Goal: Task Accomplishment & Management: Complete application form

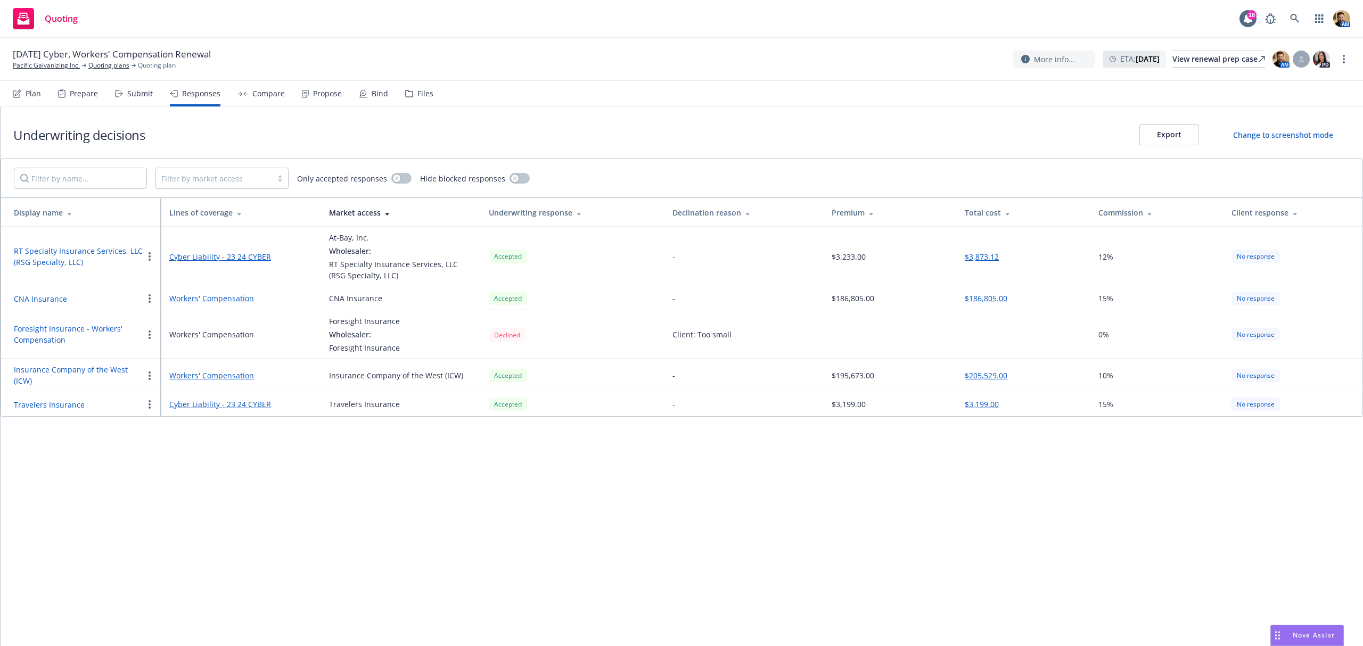
click at [264, 86] on div "Compare" at bounding box center [260, 94] width 47 height 26
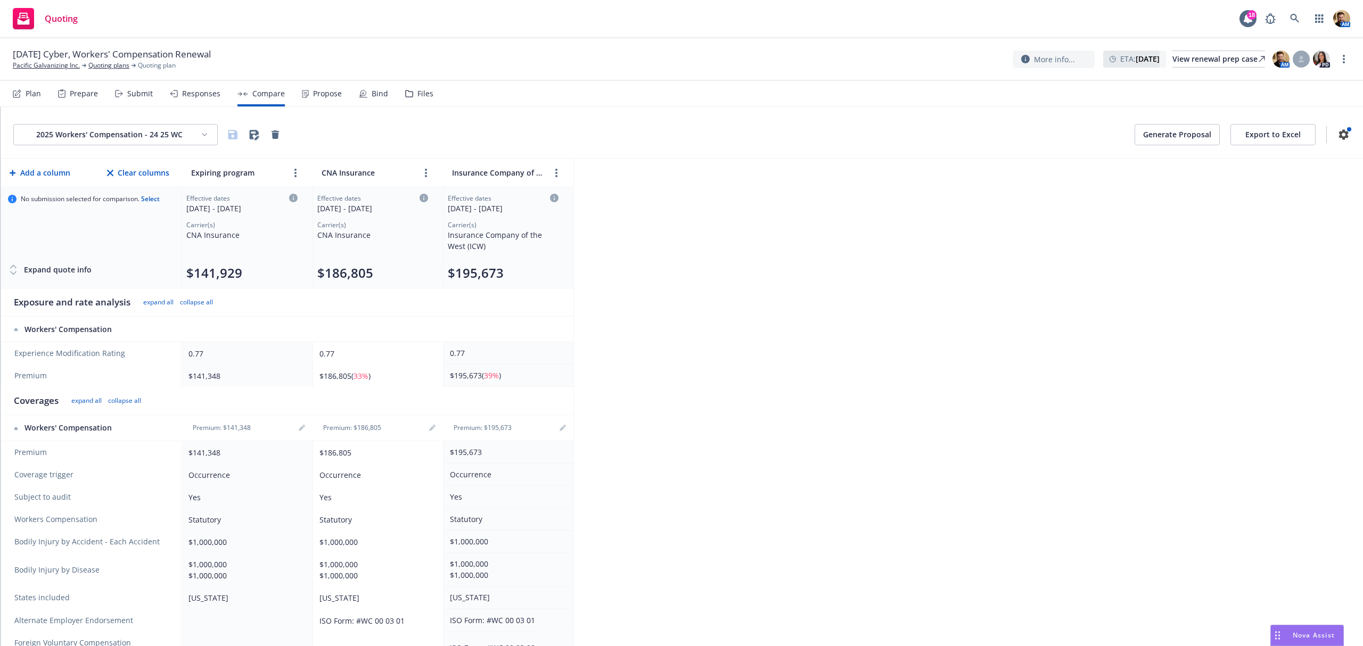
click at [137, 94] on div "Submit" at bounding box center [140, 93] width 26 height 9
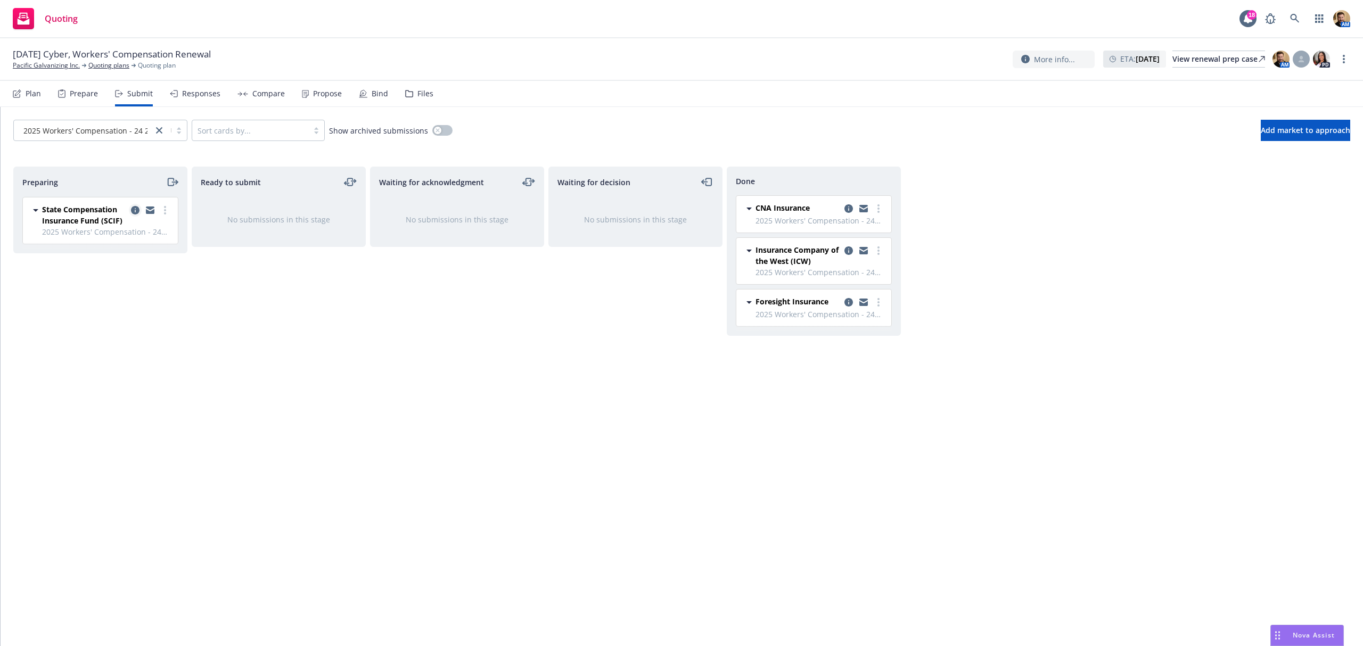
click at [133, 206] on link "copy logging email" at bounding box center [135, 210] width 13 height 13
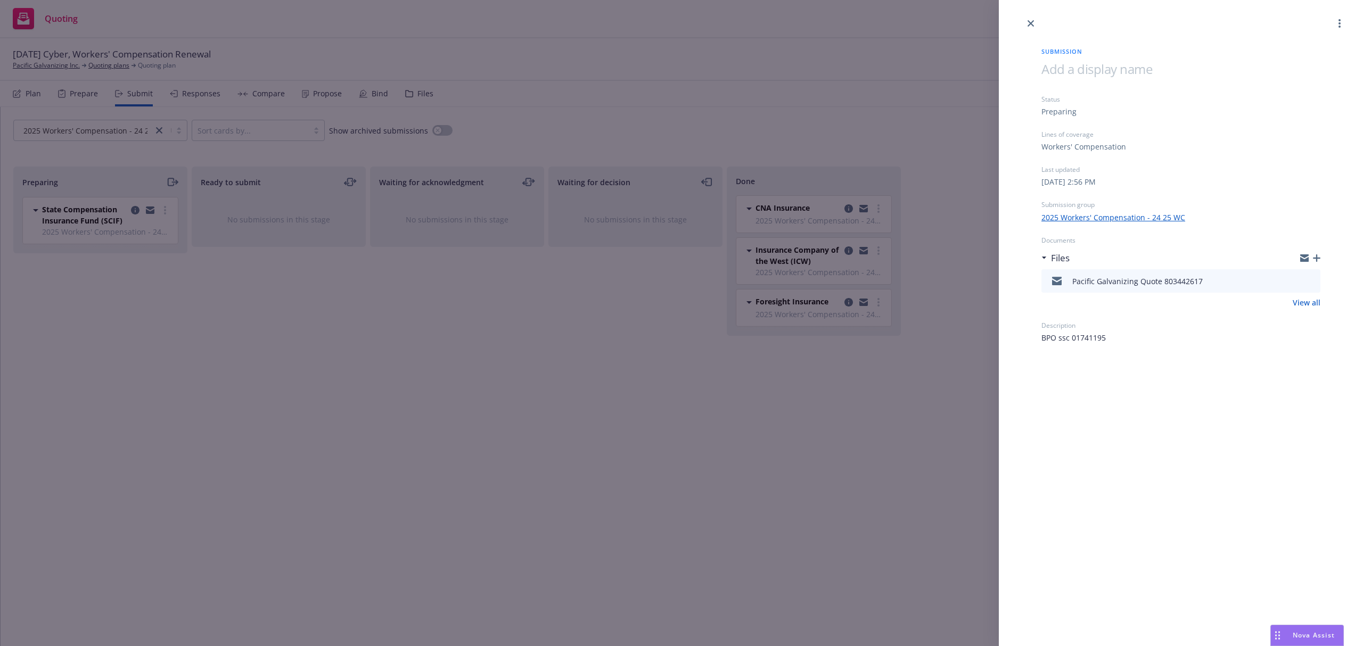
click at [1312, 281] on icon "preview file" at bounding box center [1311, 280] width 10 height 7
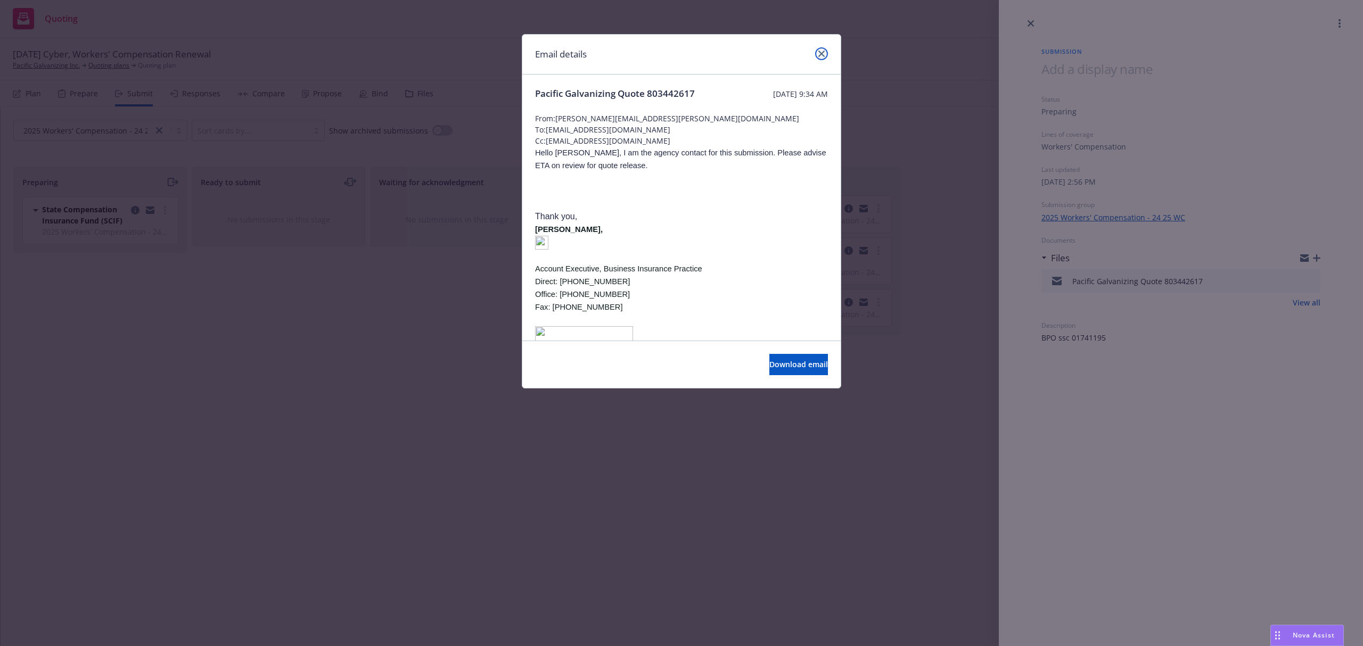
click at [822, 54] on icon "close" at bounding box center [821, 54] width 6 height 6
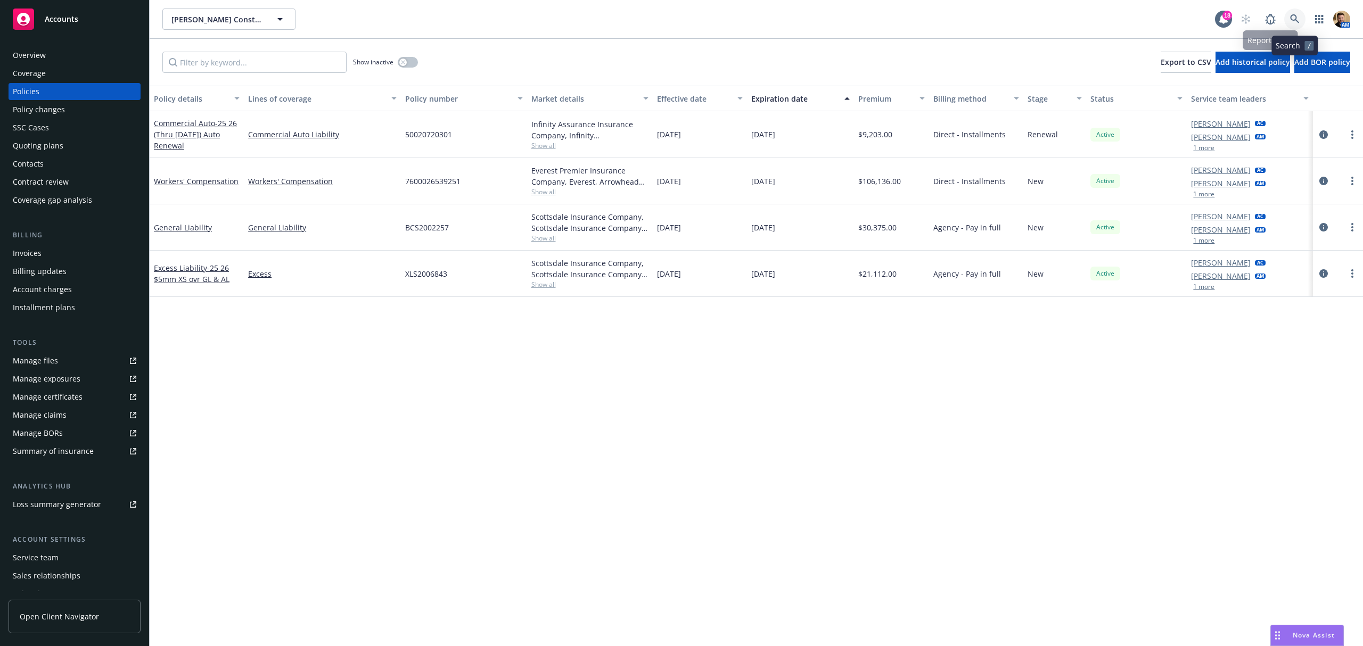
click at [1295, 17] on icon at bounding box center [1295, 19] width 10 height 10
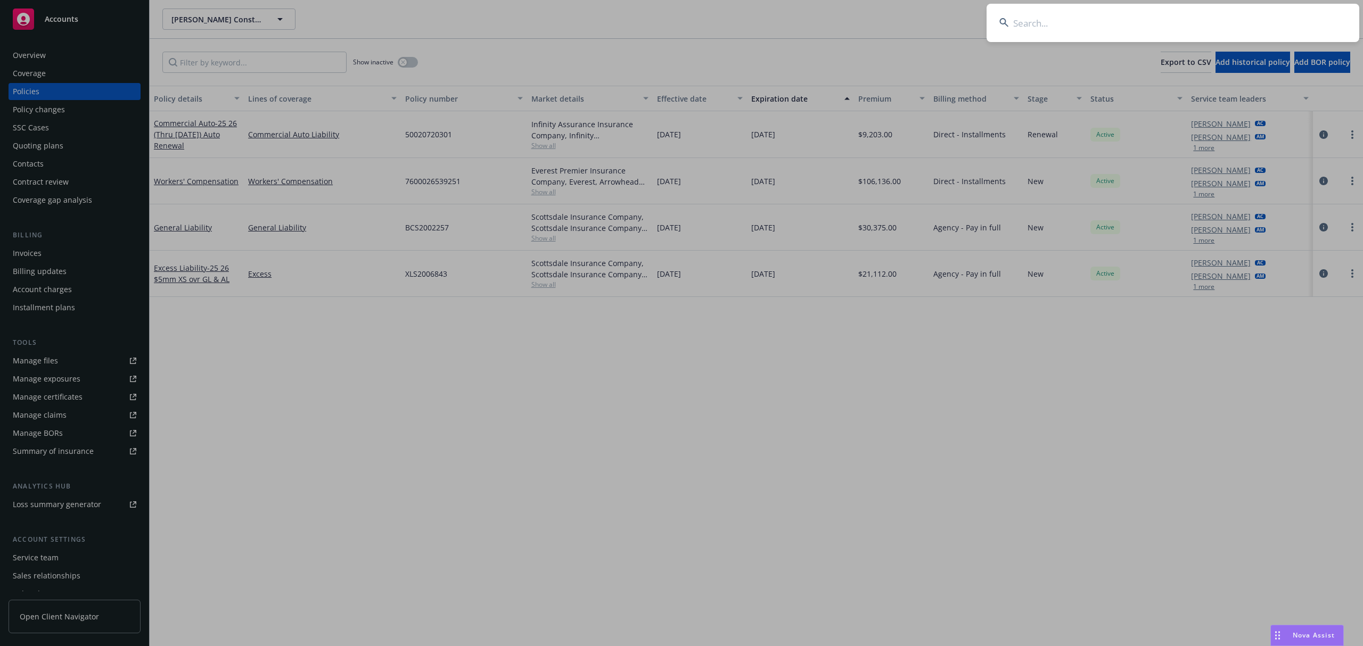
click at [1250, 32] on input at bounding box center [1173, 23] width 373 height 38
type input "lr relo"
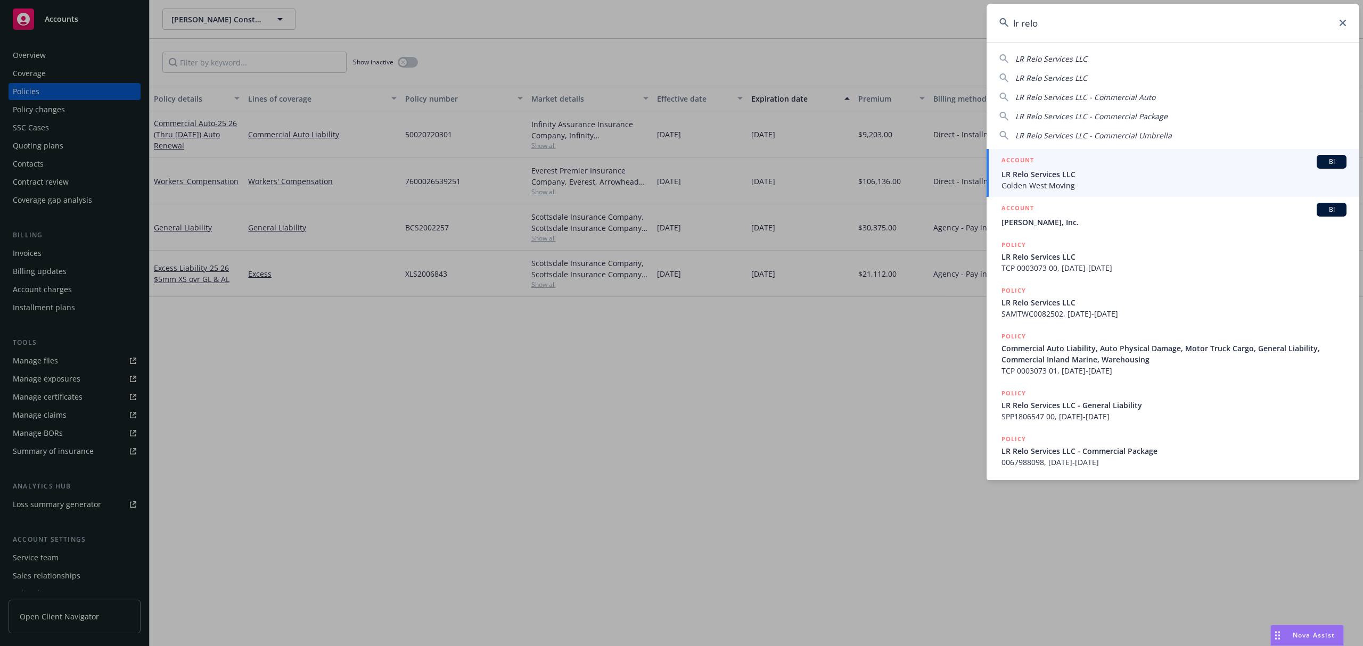
click at [1023, 182] on span "Golden West Moving" at bounding box center [1174, 185] width 345 height 11
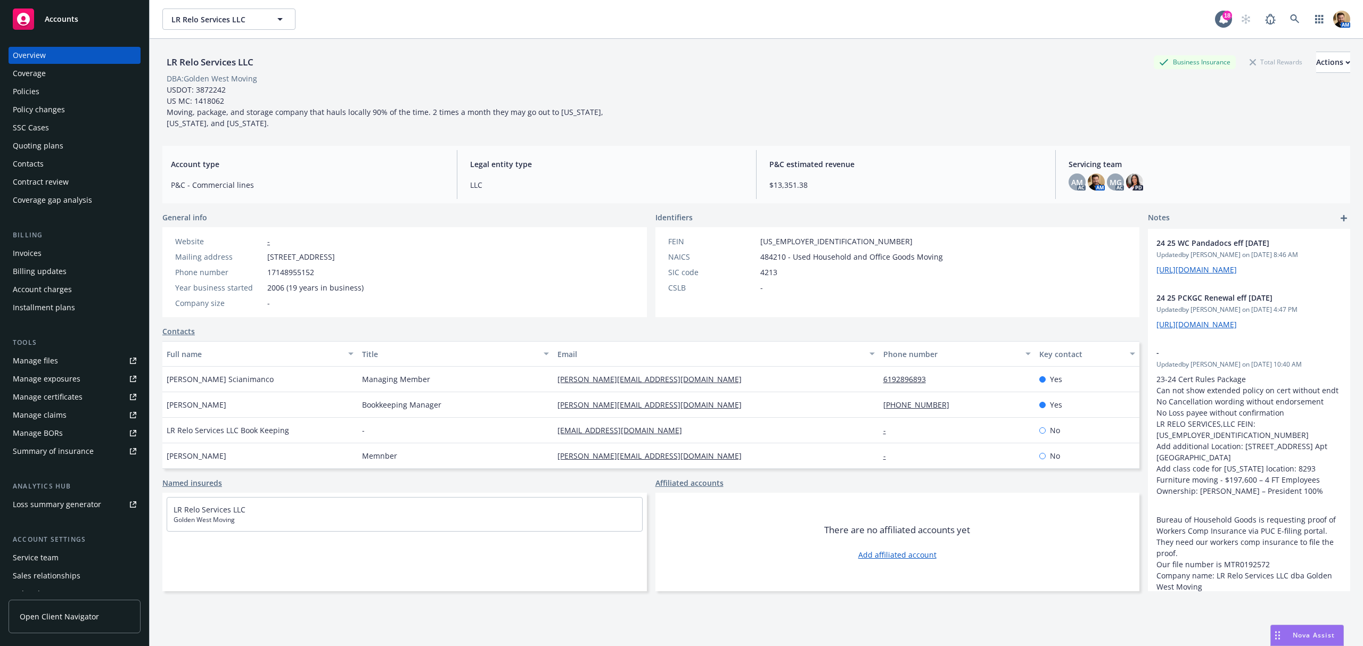
click at [37, 147] on div "Quoting plans" at bounding box center [38, 145] width 51 height 17
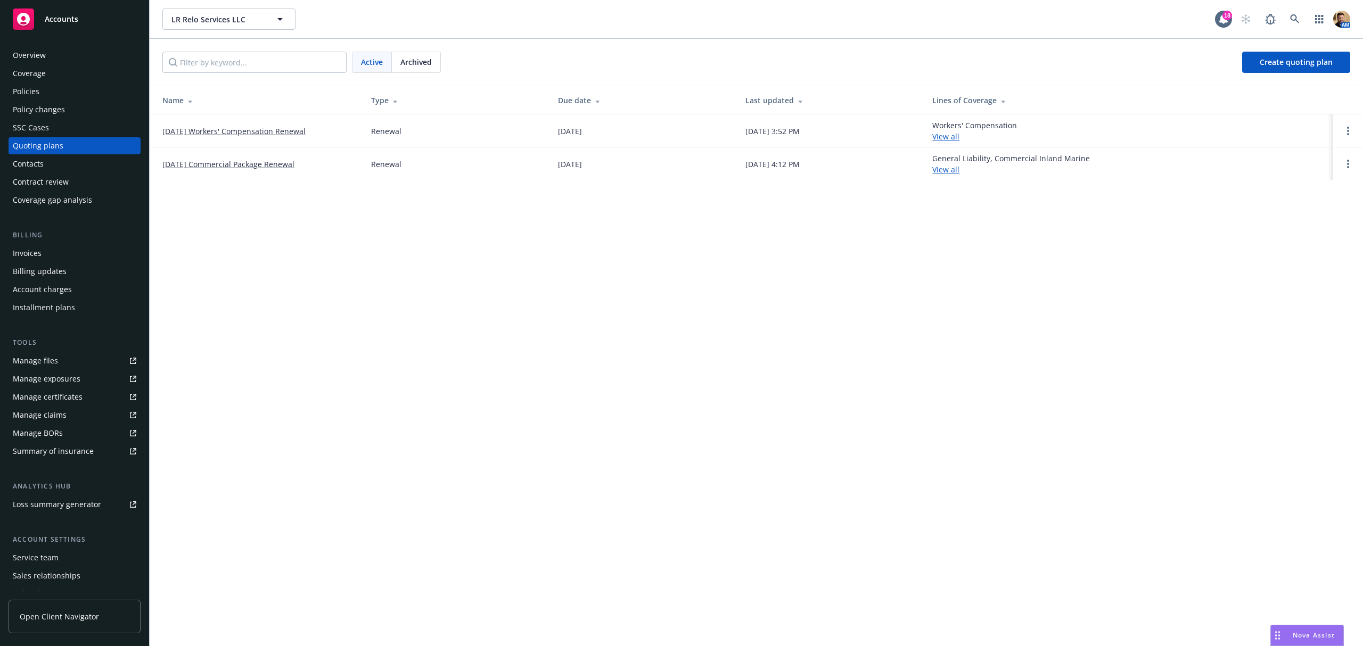
click at [214, 132] on link "09/04/25 Workers' Compensation Renewal" at bounding box center [233, 131] width 143 height 11
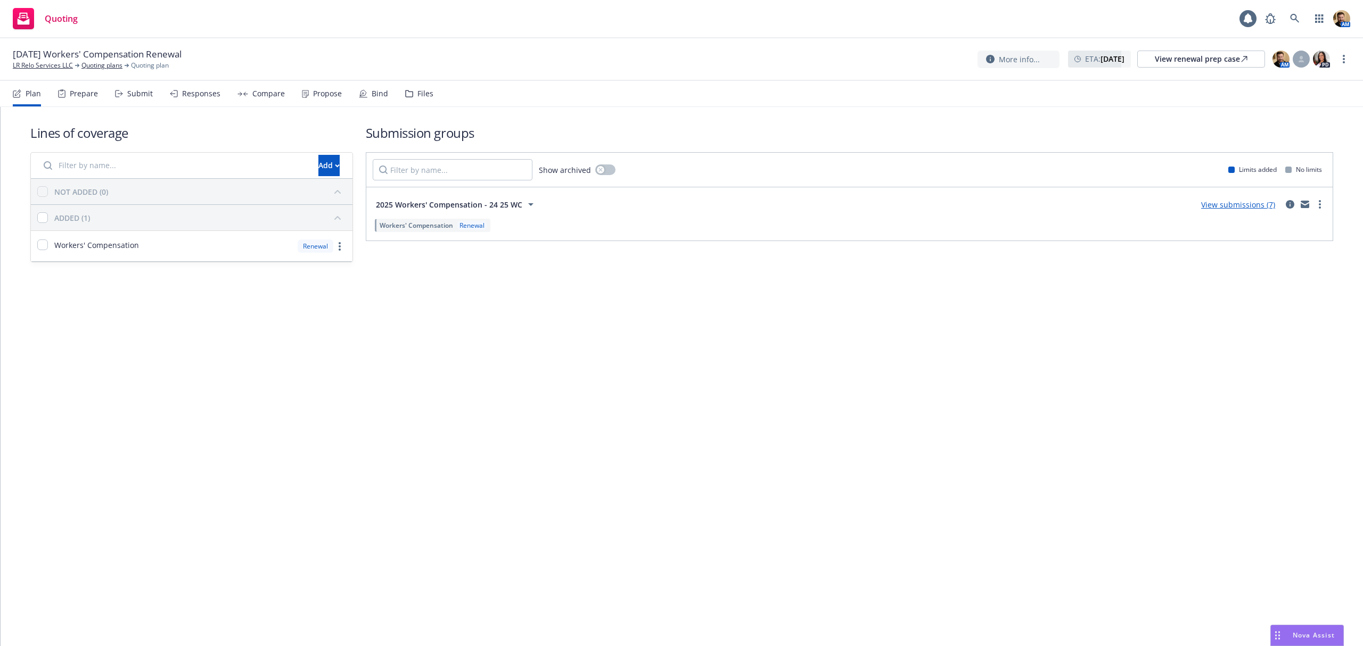
click at [191, 89] on div "Responses" at bounding box center [201, 93] width 38 height 9
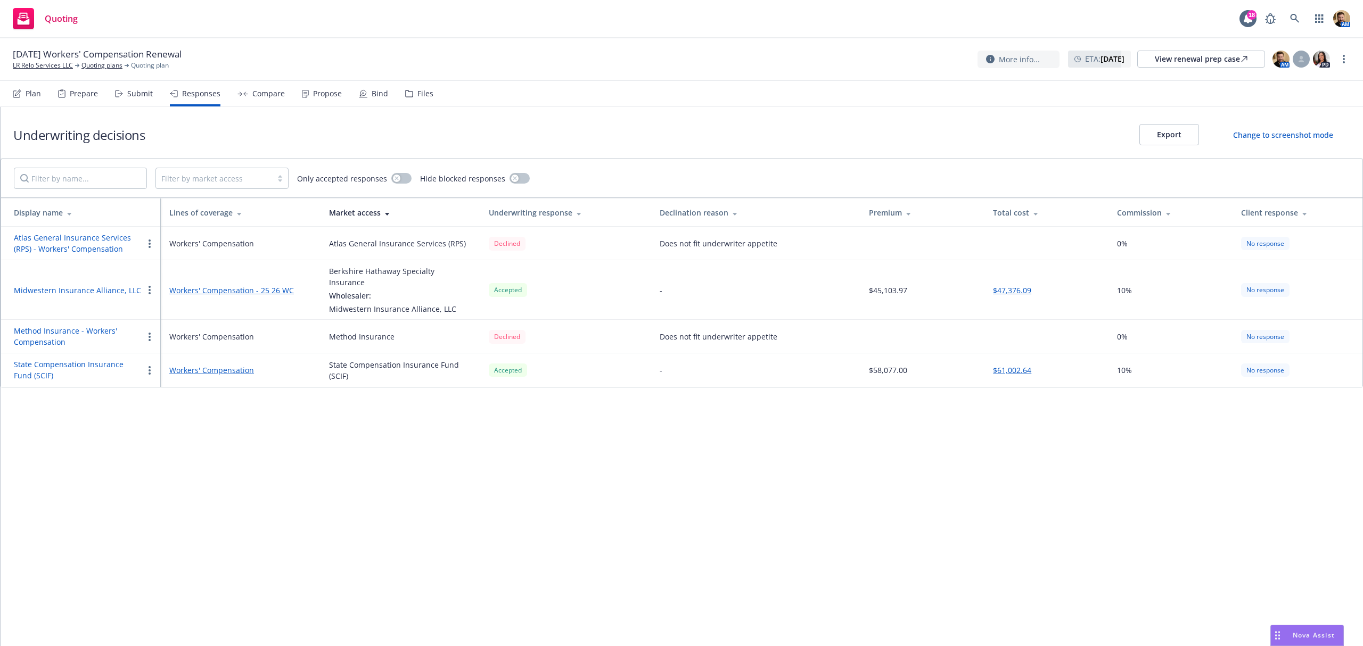
click at [139, 98] on div "Submit" at bounding box center [140, 93] width 26 height 9
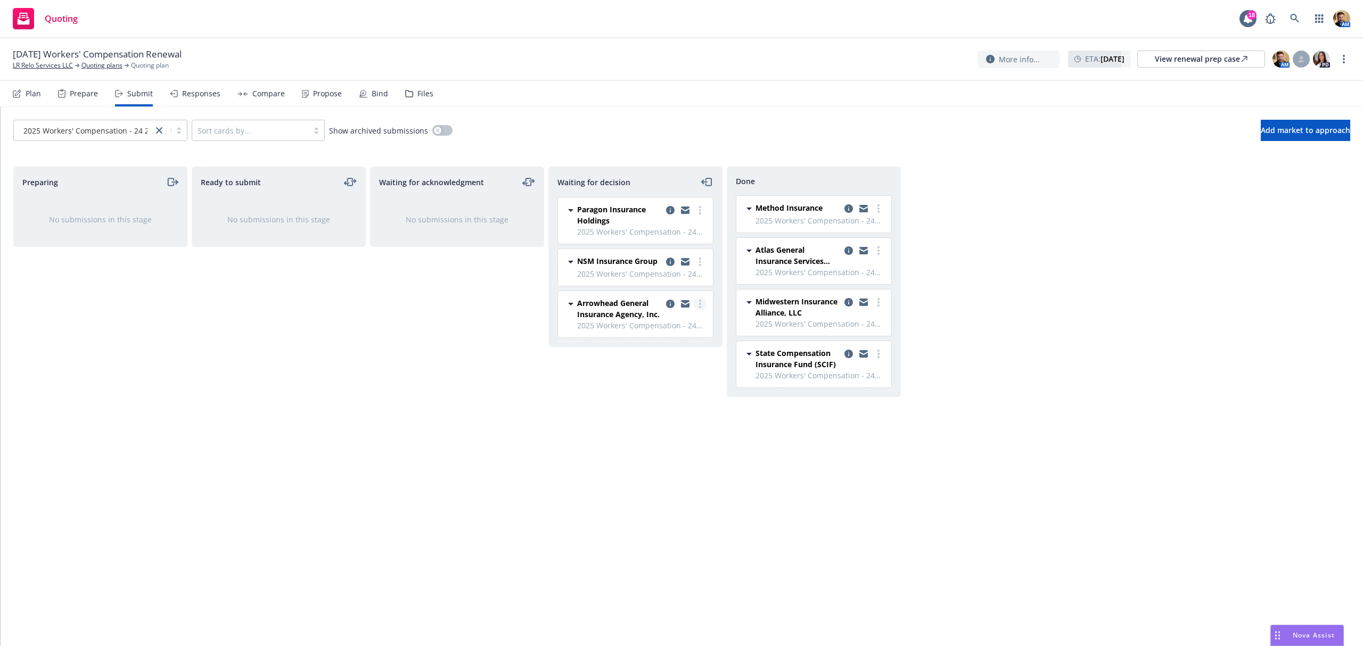
click at [699, 307] on icon "more" at bounding box center [700, 304] width 2 height 9
click at [669, 370] on span "Add accepted decision" at bounding box center [653, 369] width 106 height 10
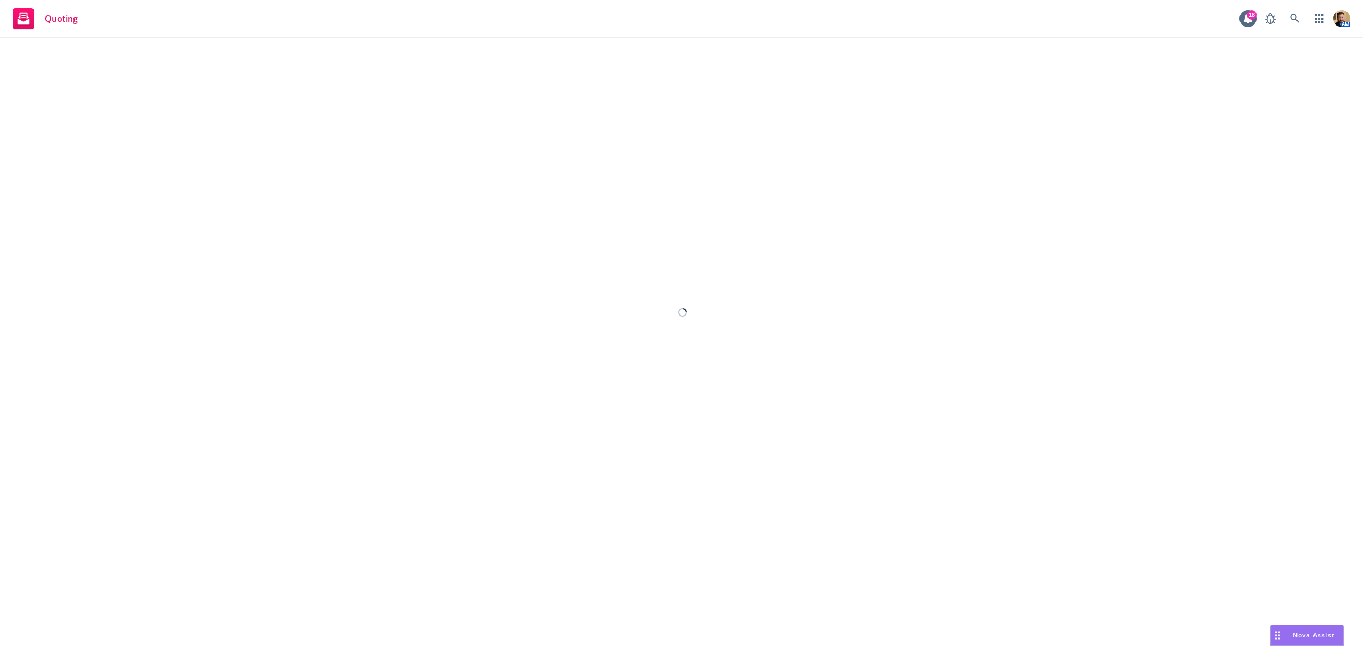
select select "12"
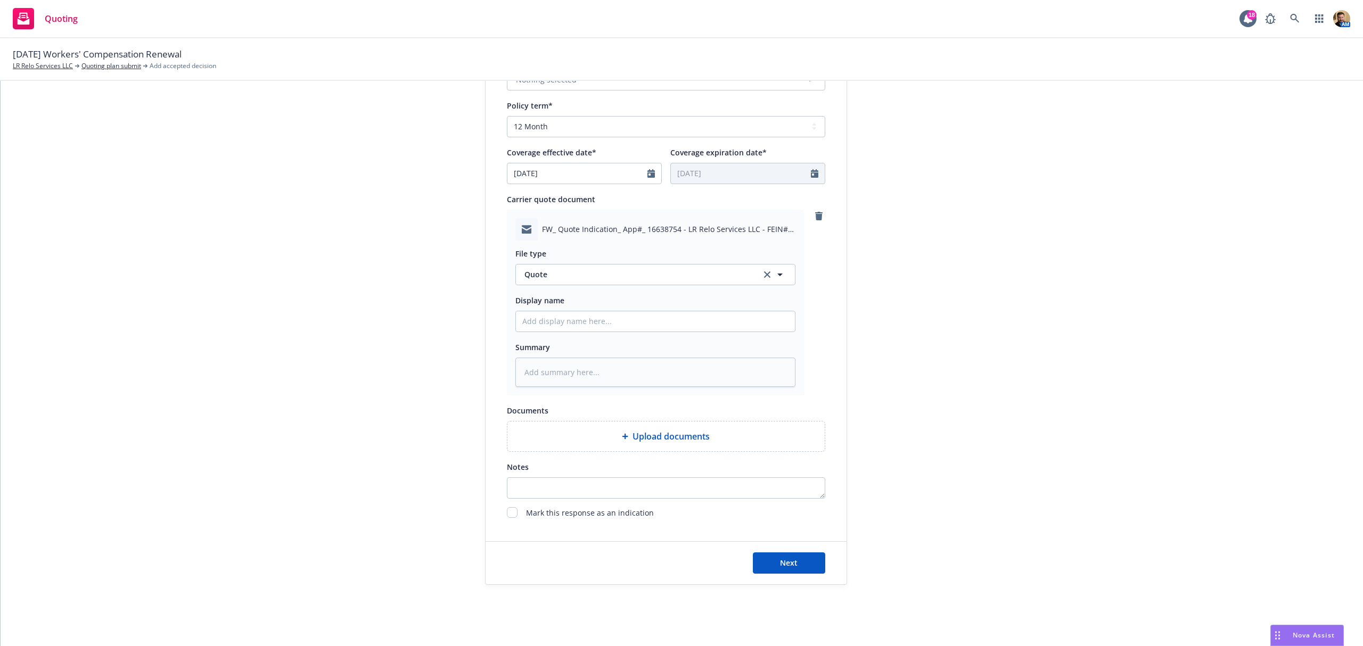
scroll to position [414, 0]
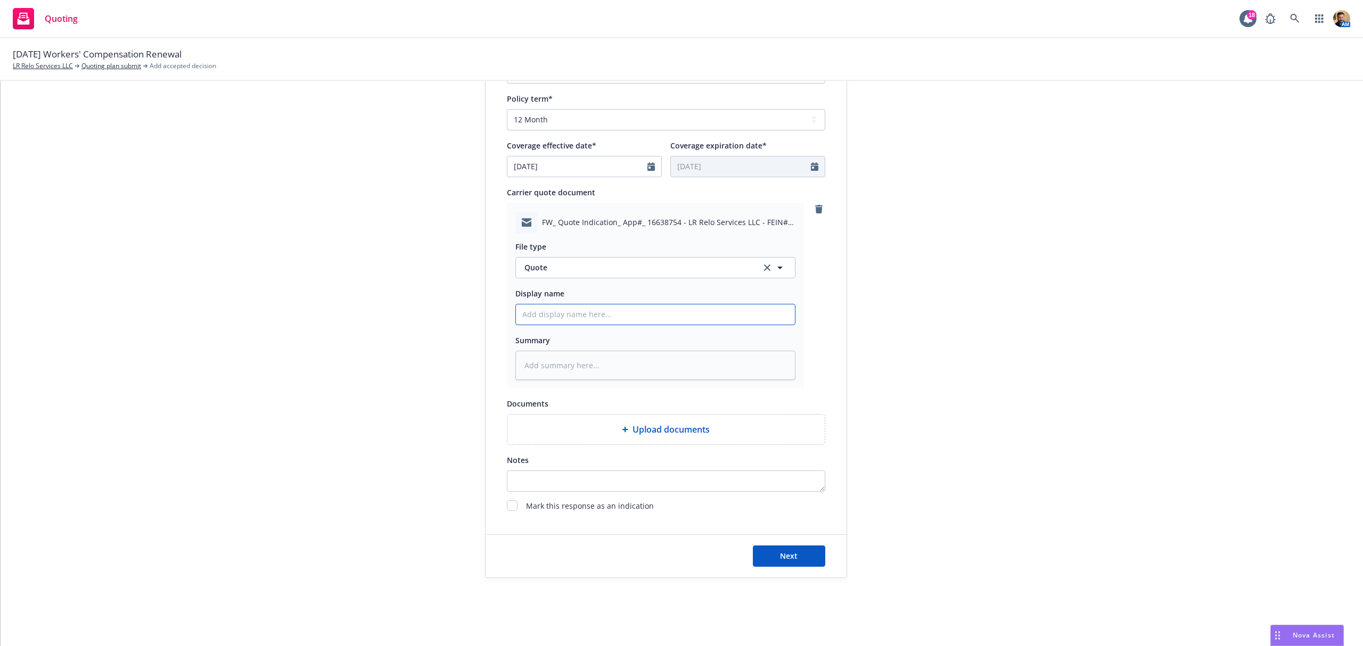
click at [606, 313] on input "Display name" at bounding box center [655, 315] width 279 height 20
click at [586, 265] on span "Quote" at bounding box center [636, 267] width 224 height 11
drag, startPoint x: 590, startPoint y: 272, endPoint x: 433, endPoint y: 262, distance: 156.8
click at [433, 262] on div "1 Quote initiation 2 Coverage selection 3 Billing info Quote initiation Display…" at bounding box center [681, 143] width 1337 height 869
type input "email"
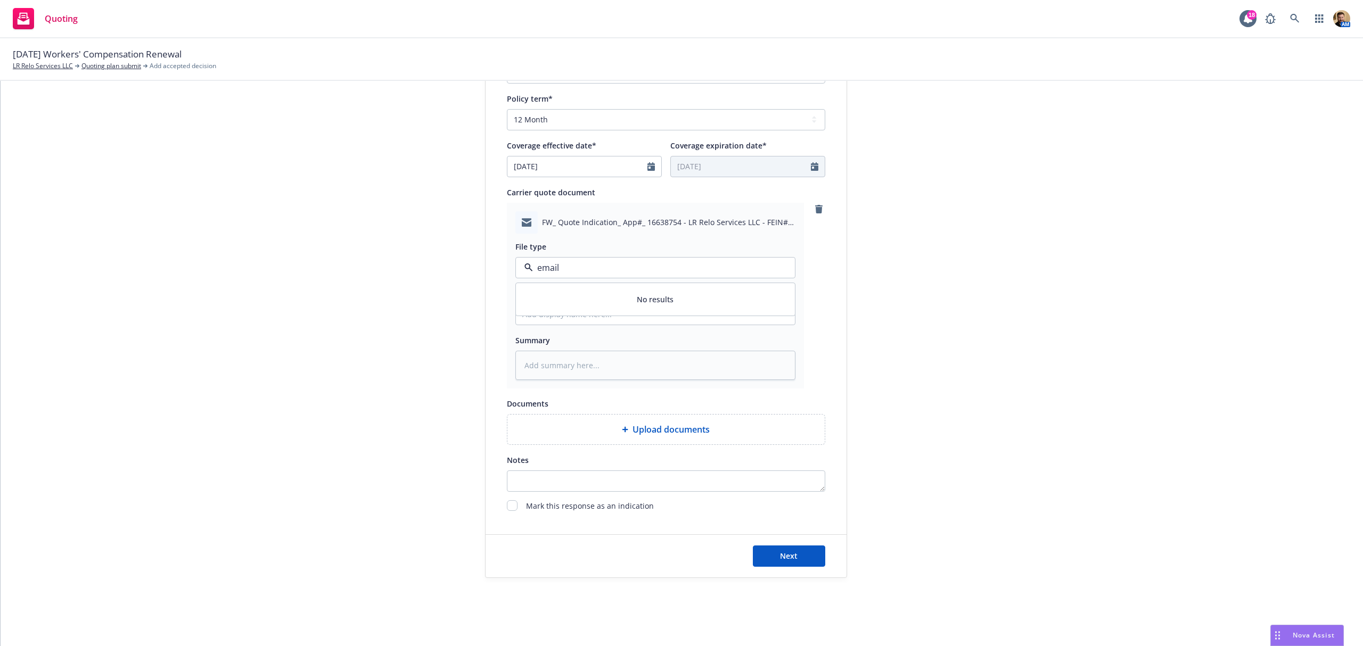
drag, startPoint x: 557, startPoint y: 267, endPoint x: 450, endPoint y: 267, distance: 106.5
click at [450, 267] on div "1 Quote initiation 2 Coverage selection 3 Billing info Quote initiation Display…" at bounding box center [681, 143] width 1337 height 869
click at [556, 290] on div "Quote" at bounding box center [655, 297] width 266 height 15
click at [559, 319] on input "Display name" at bounding box center [655, 315] width 279 height 20
type textarea "x"
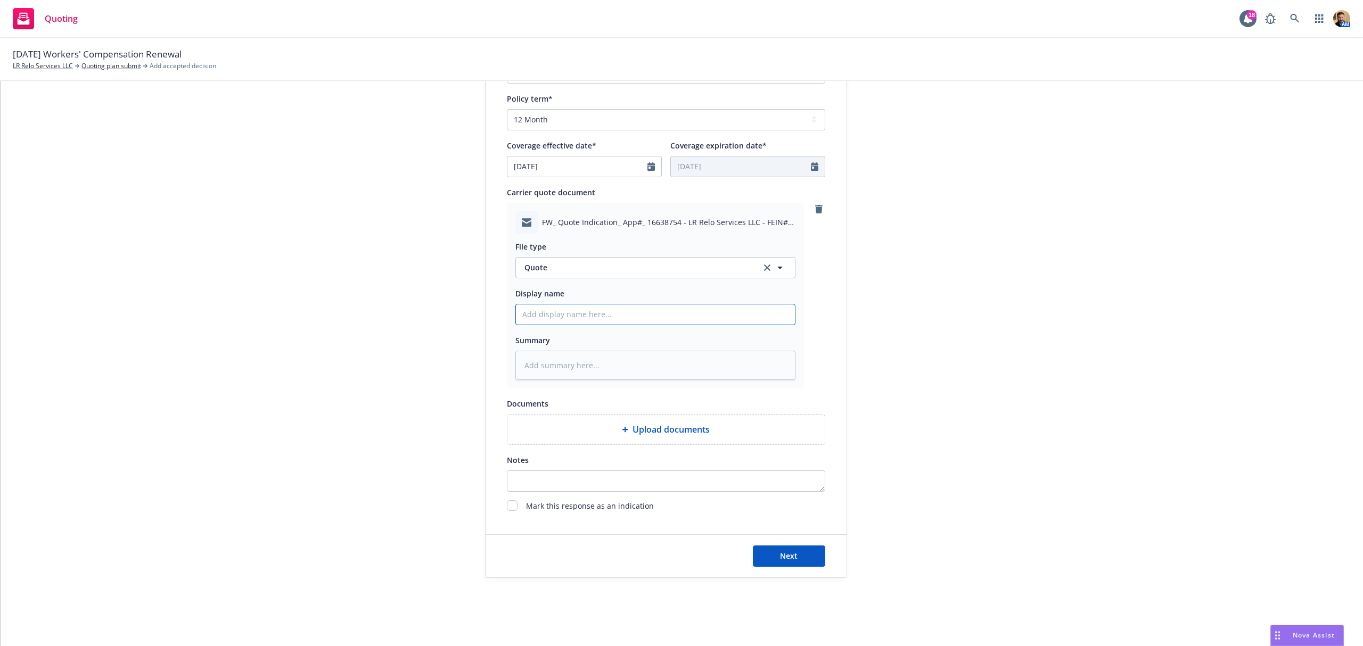
type input "I"
type textarea "x"
type input "In"
type textarea "x"
type input "Ind"
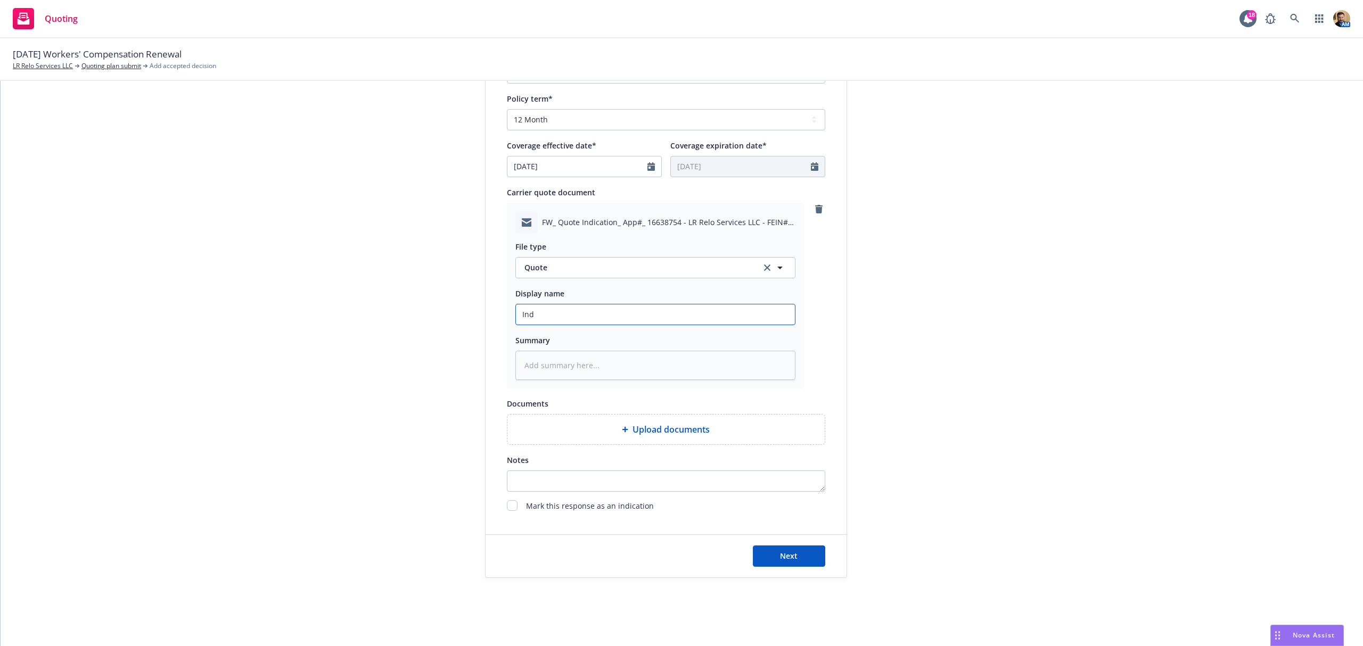
type textarea "x"
type input "Indi"
type textarea "x"
type input "Indic"
type textarea "x"
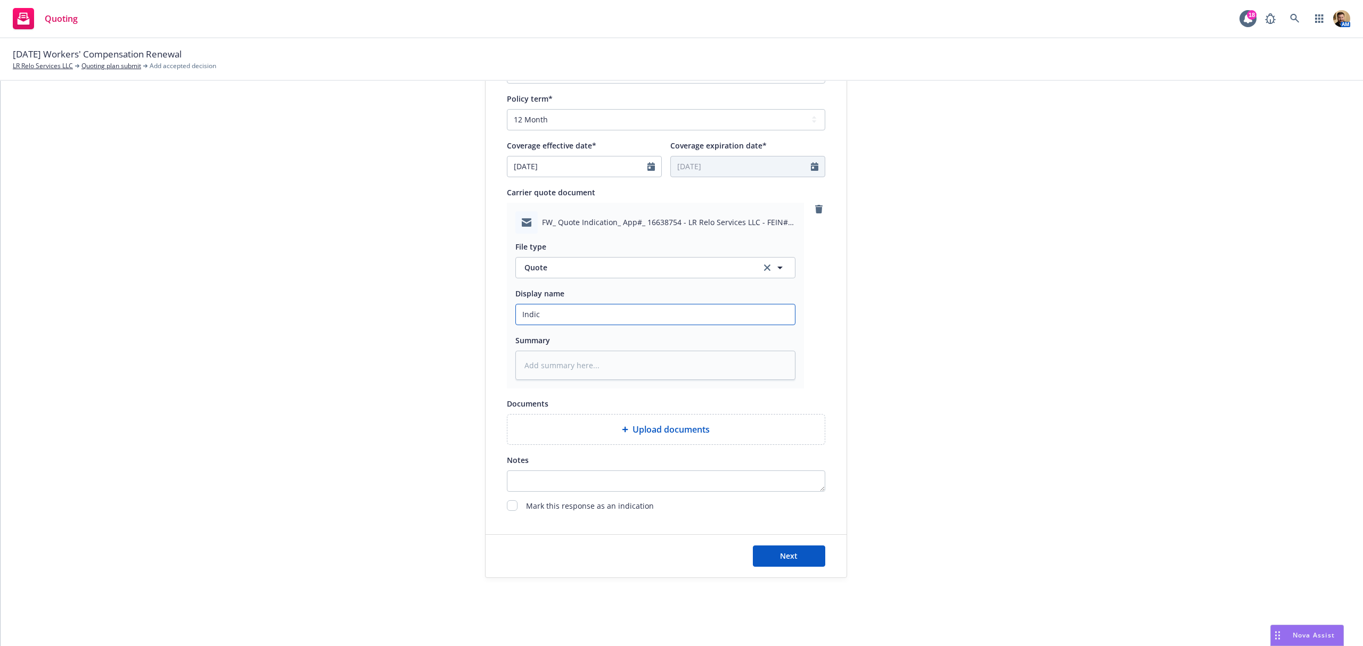
type input "Indica"
type textarea "x"
type input "Indicat"
type textarea "x"
type input "Indicatio"
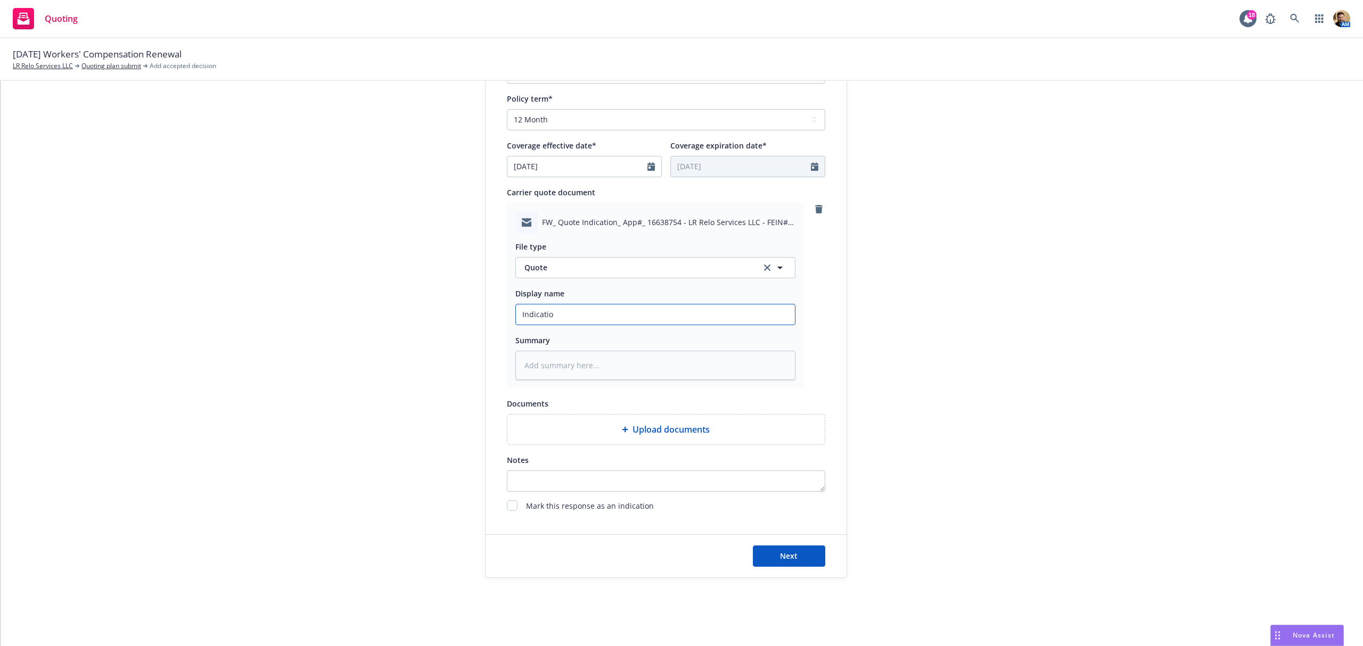
type textarea "x"
type input "Indication"
type textarea "x"
type input "Indication"
type textarea "x"
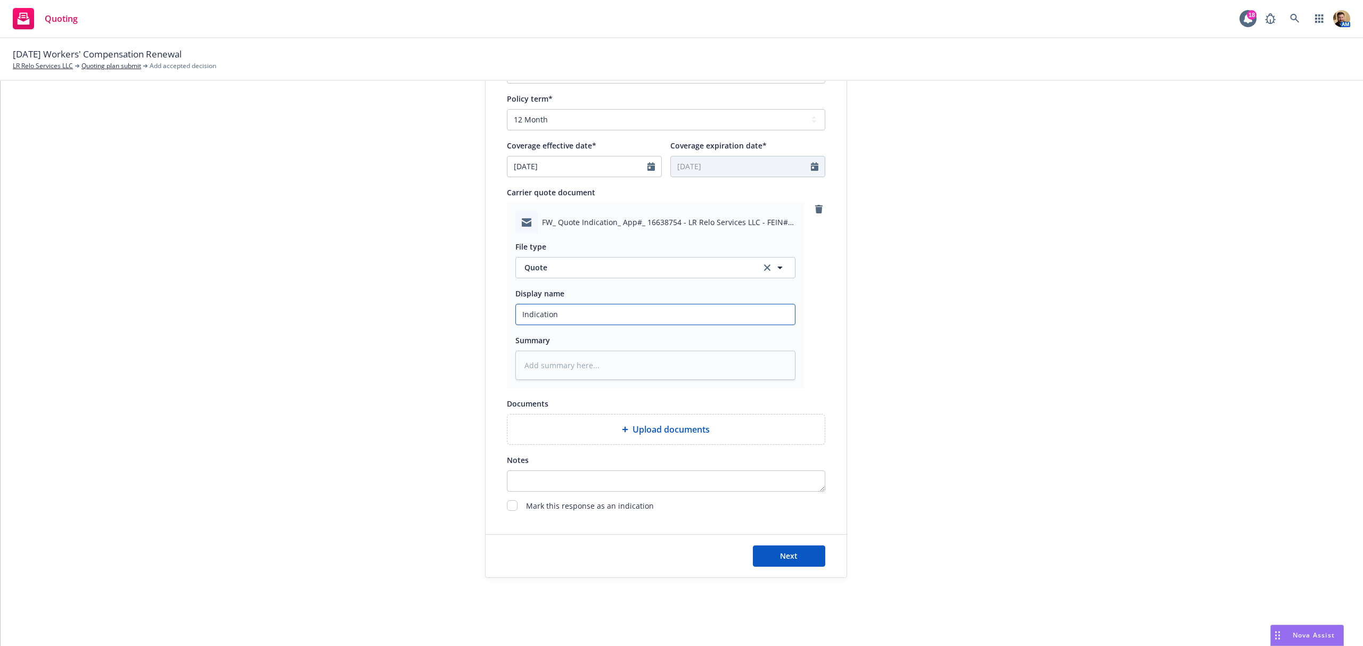
type input "Indication $"
type textarea "x"
type input "Indication $5"
type textarea "x"
type input "Indication $53"
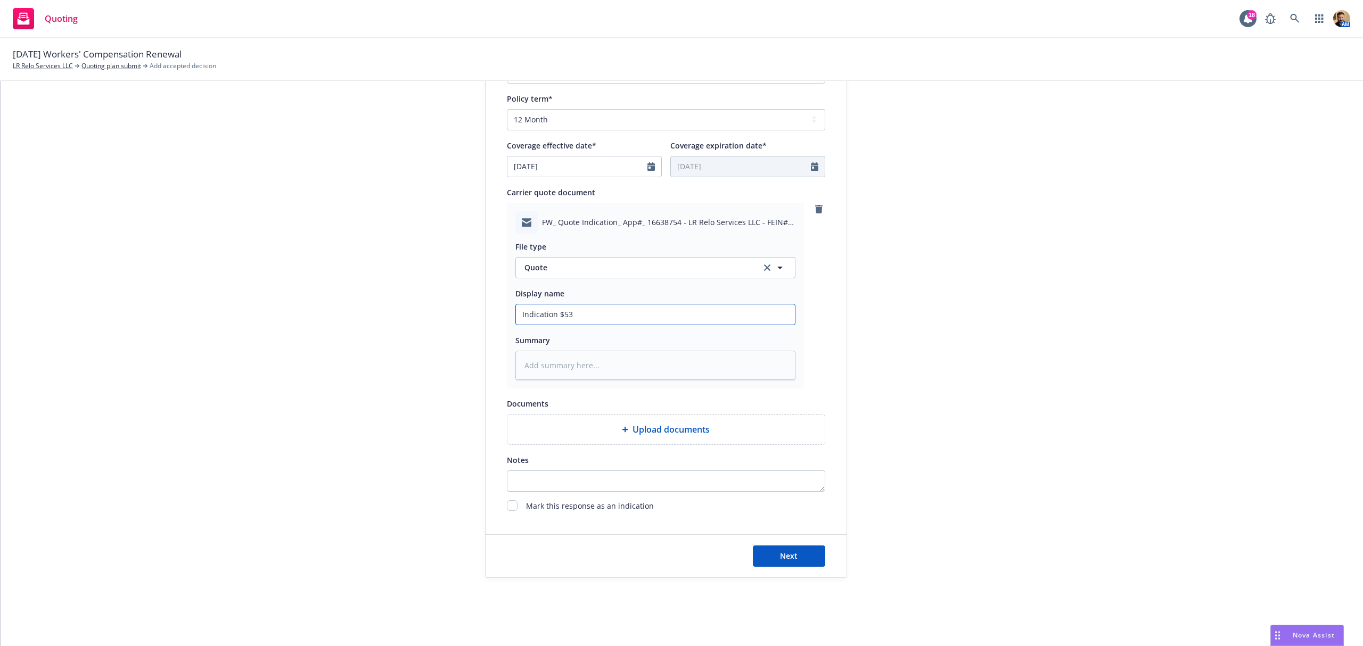
type textarea "x"
type input "Indication $53k"
click at [569, 506] on span "Mark this response as an indication" at bounding box center [590, 506] width 128 height 13
click at [508, 506] on input "checkbox" at bounding box center [512, 505] width 11 height 11
checkbox input "true"
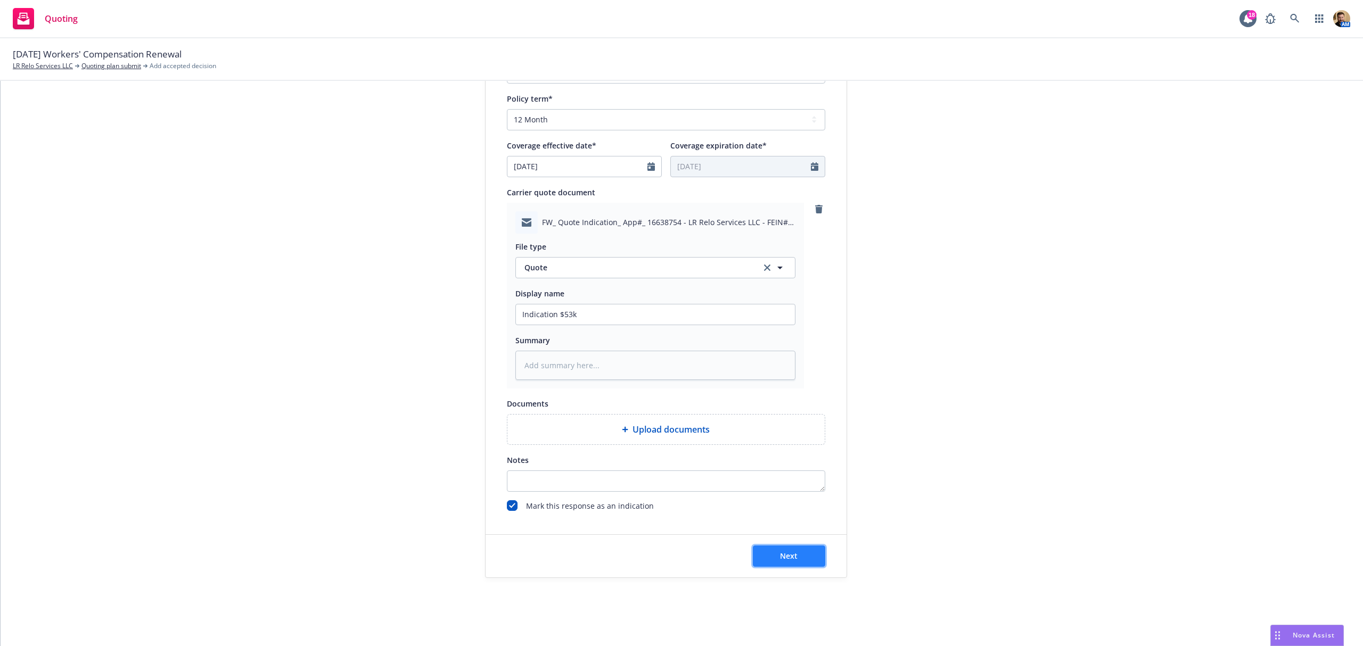
click at [780, 558] on span "Next" at bounding box center [789, 556] width 18 height 10
type textarea "x"
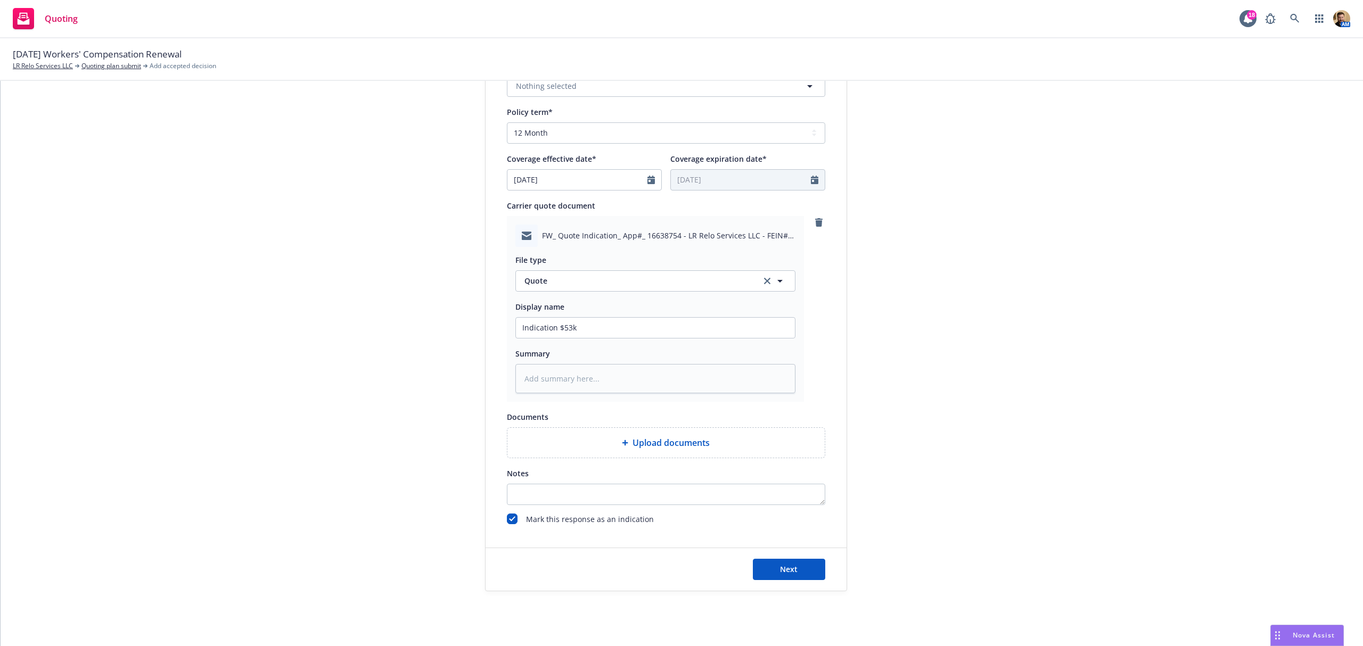
scroll to position [0, 0]
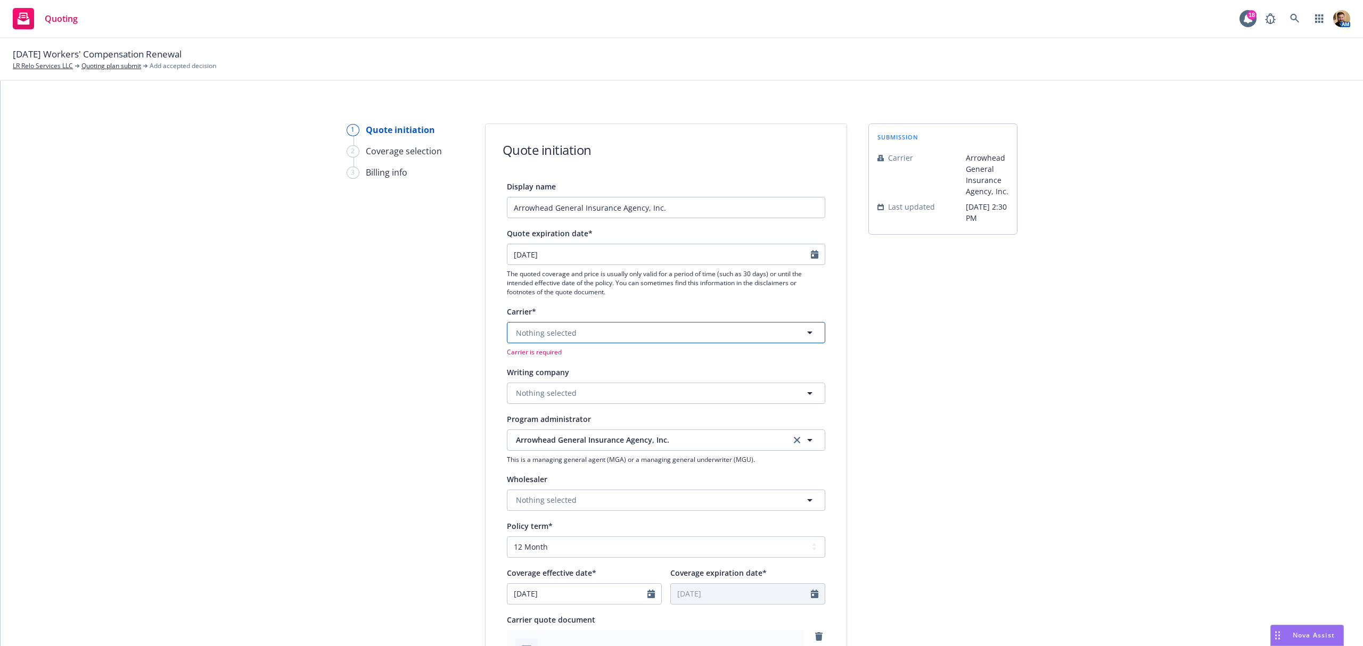
click at [516, 335] on span "Nothing selected" at bounding box center [546, 332] width 61 height 11
type input "arrow"
click at [559, 441] on span "Arrowhead General Insurance Agency, Inc." at bounding box center [645, 439] width 259 height 11
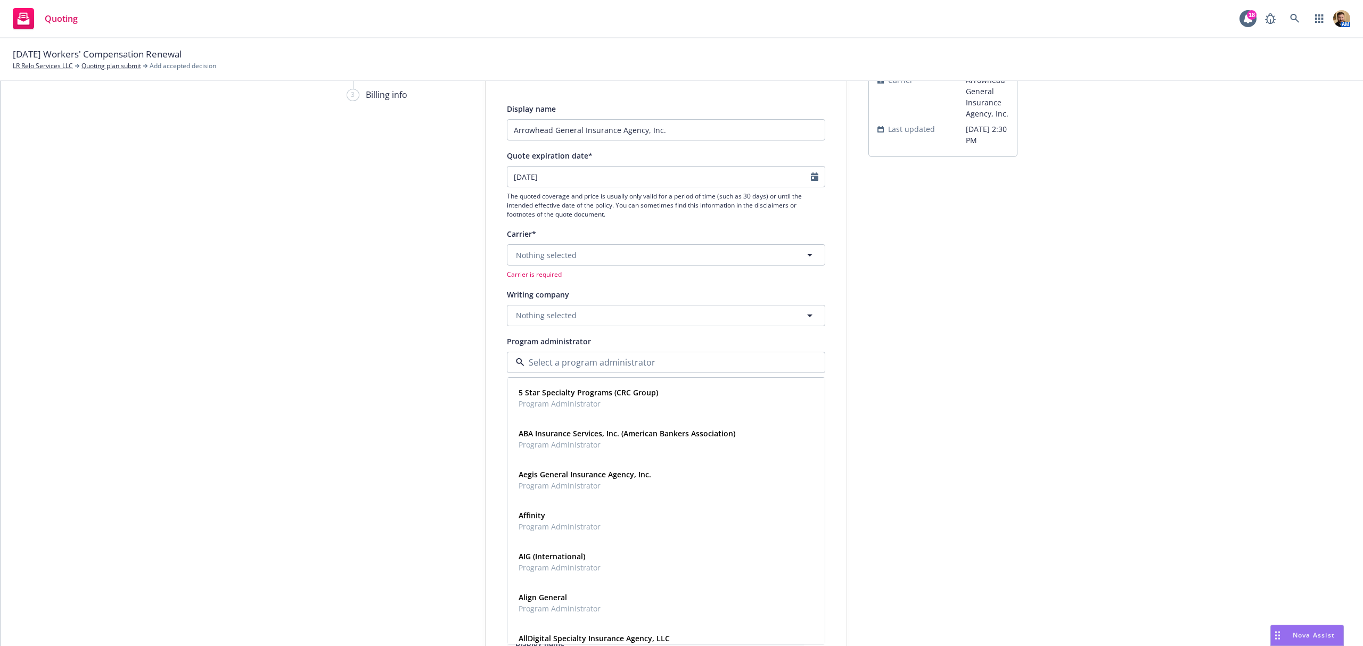
scroll to position [284, 0]
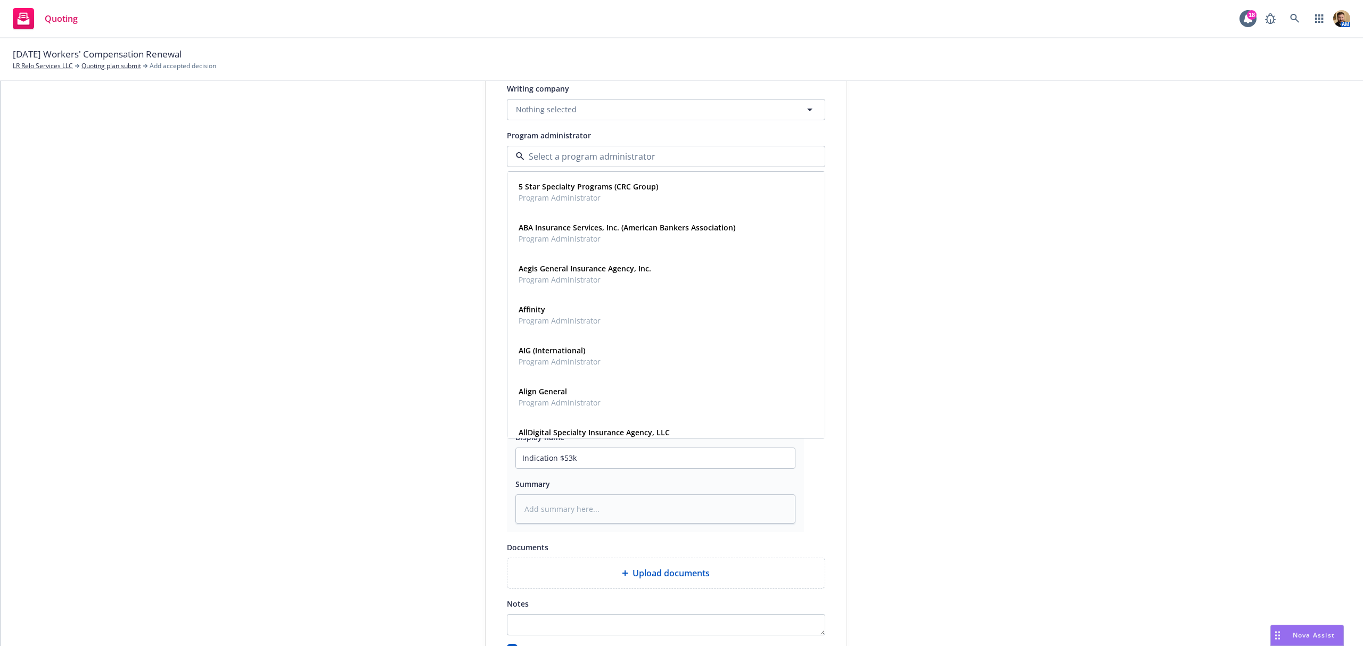
click at [429, 422] on div "1 Quote initiation 2 Coverage selection 3 Billing info" at bounding box center [405, 281] width 117 height 882
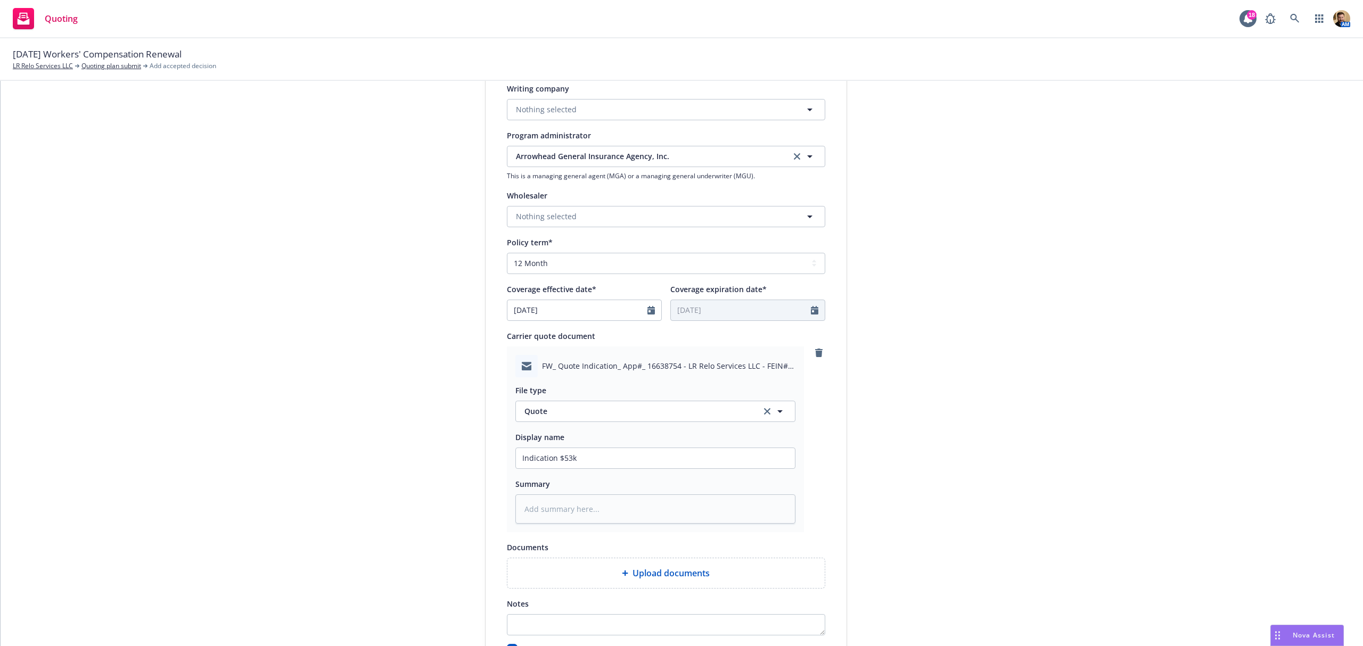
scroll to position [428, 0]
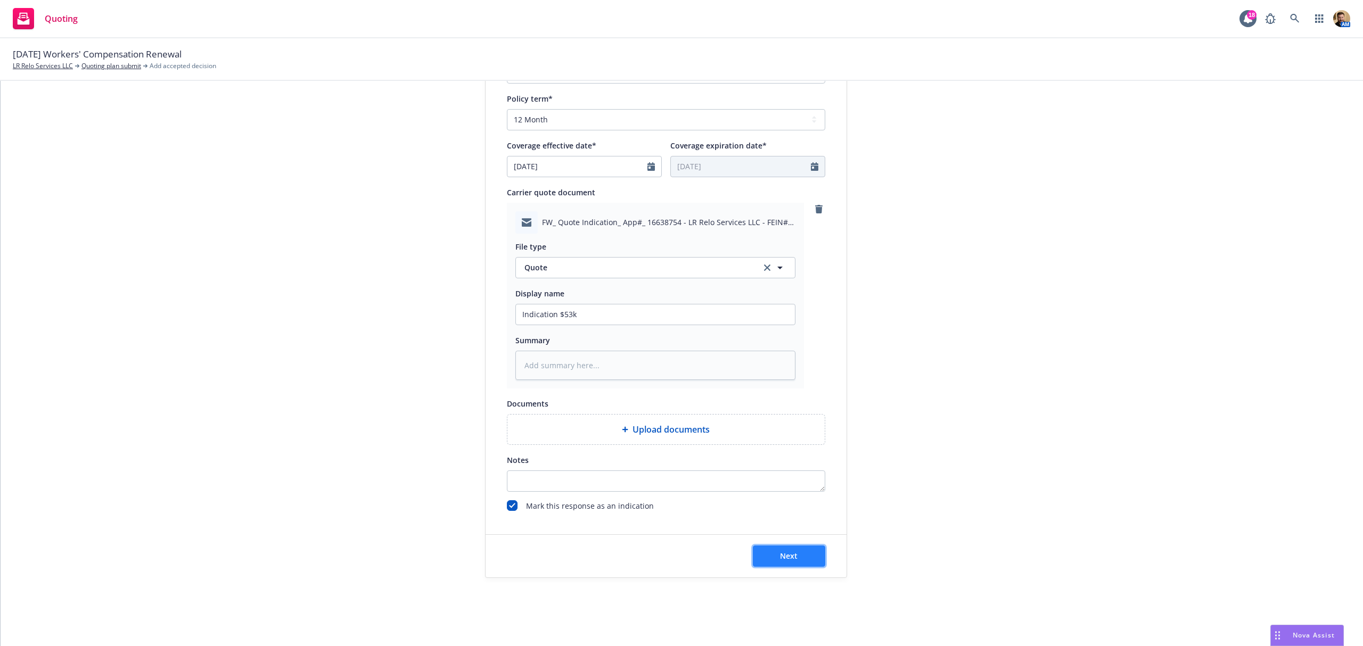
click at [789, 561] on span "Next" at bounding box center [789, 556] width 18 height 10
type textarea "x"
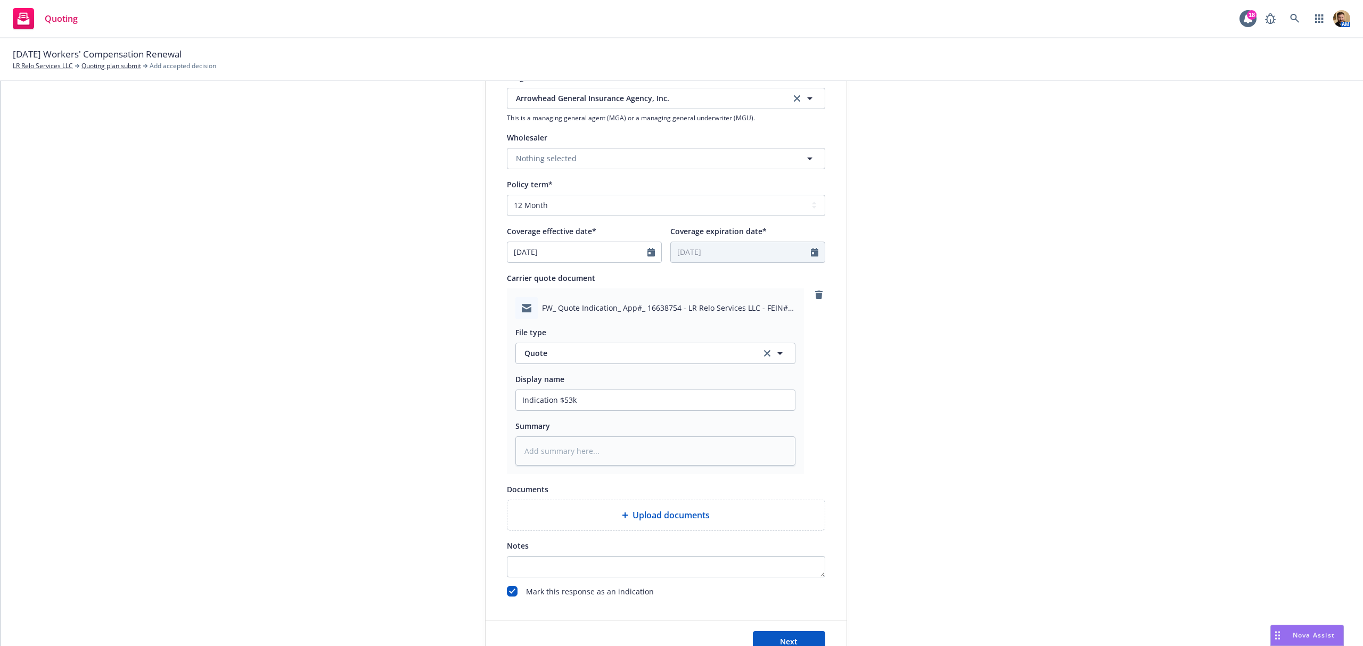
scroll to position [2, 0]
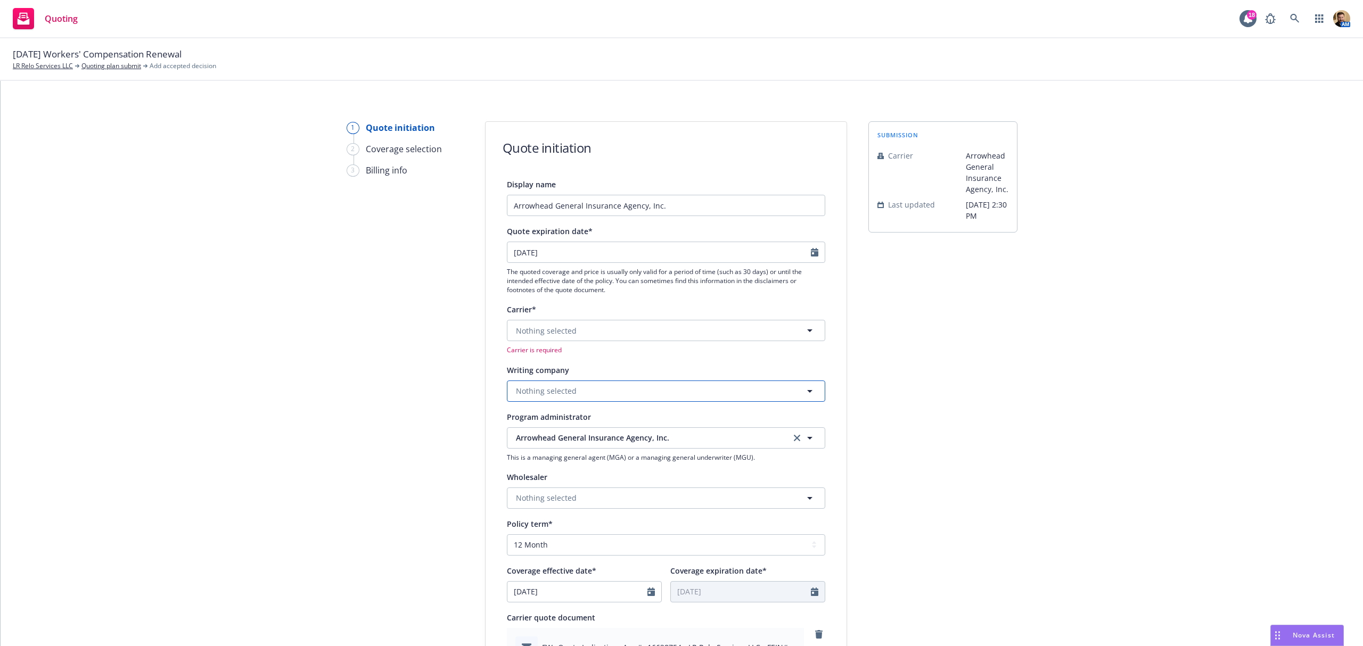
click at [571, 394] on button "Nothing selected" at bounding box center [666, 391] width 318 height 21
type input "arrow"
drag, startPoint x: 571, startPoint y: 394, endPoint x: 397, endPoint y: 394, distance: 174.1
click at [397, 394] on div "1 Quote initiation 2 Coverage selection 3 Billing info Quote initiation Display…" at bounding box center [681, 562] width 1337 height 882
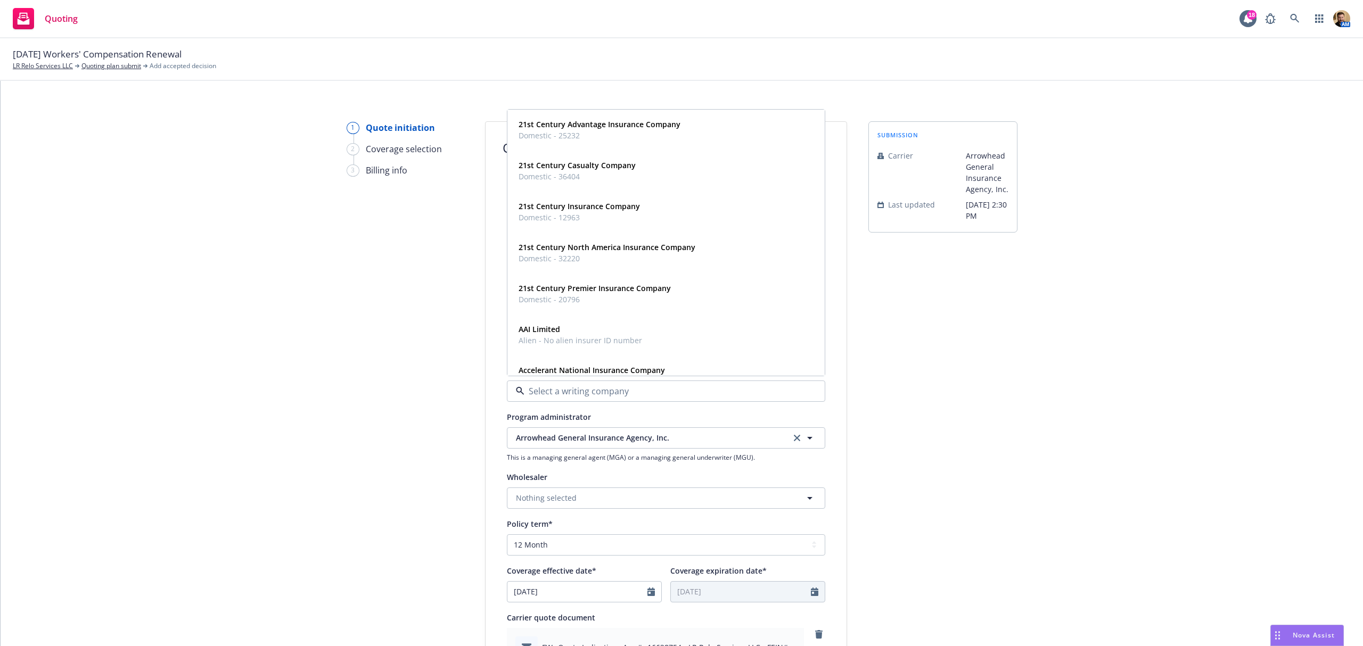
click at [418, 380] on div "1 Quote initiation 2 Coverage selection 3 Billing info" at bounding box center [405, 562] width 117 height 882
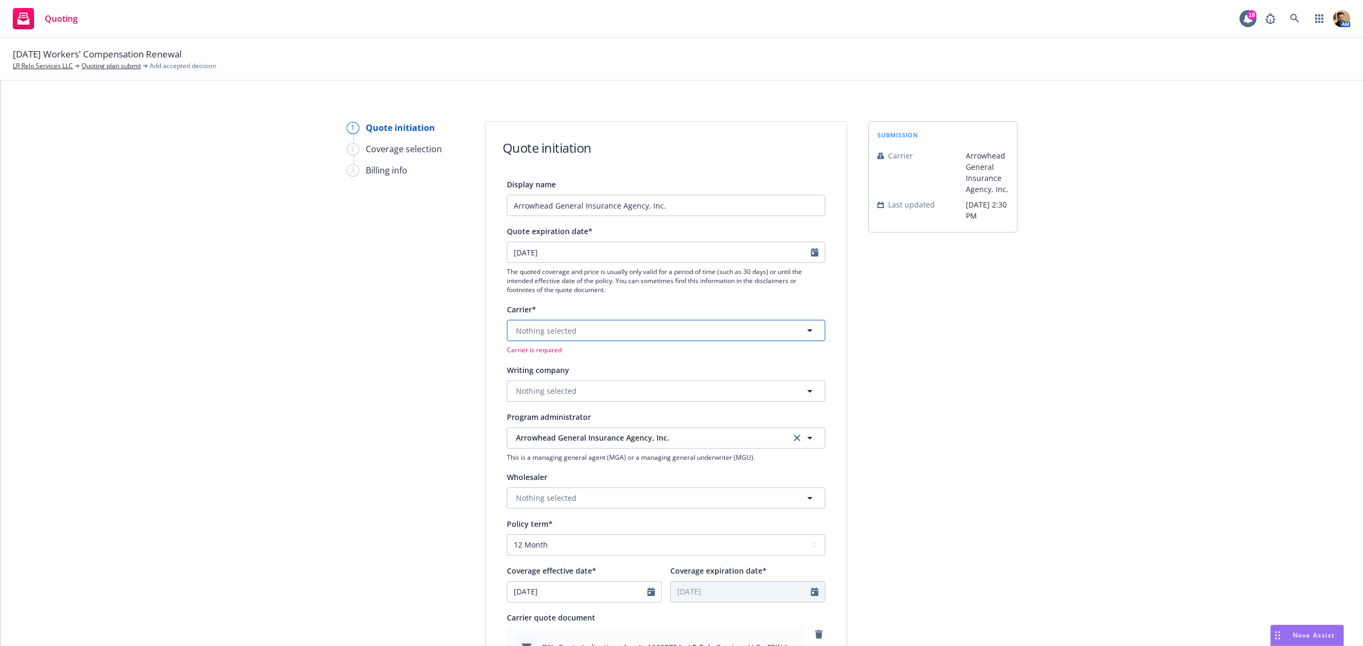
click at [580, 327] on button "Nothing selected" at bounding box center [666, 330] width 318 height 21
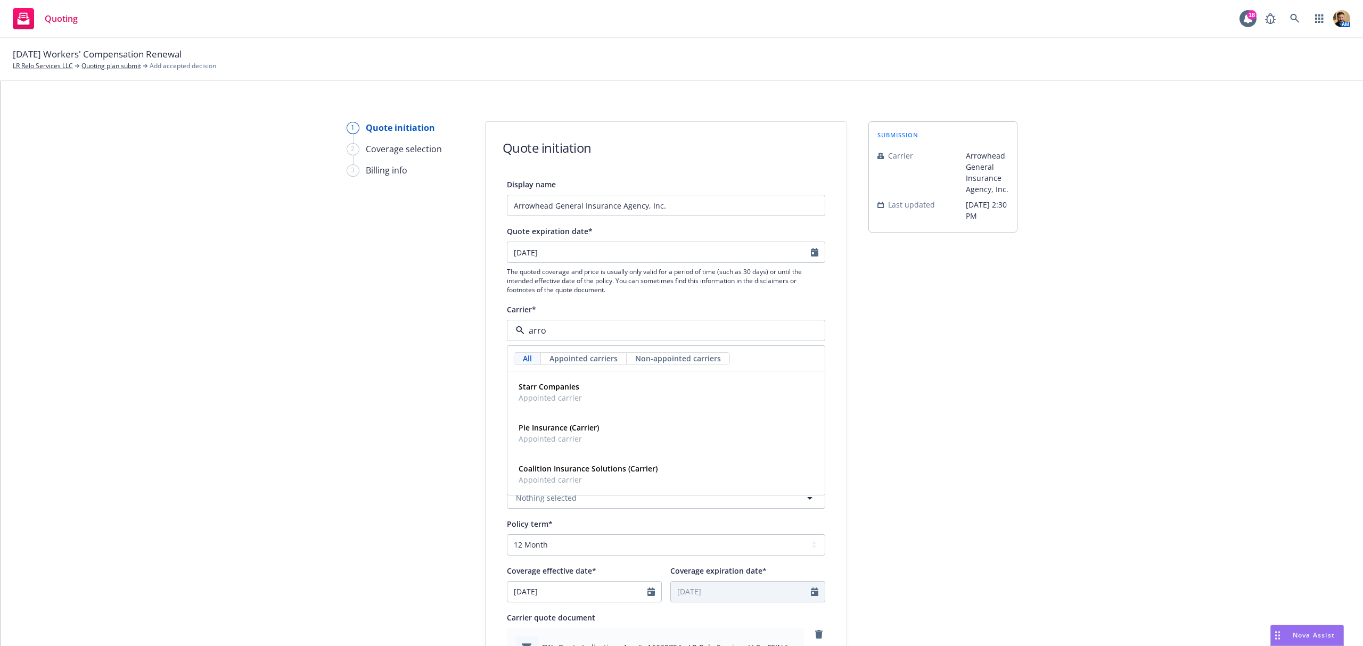
type input "arrow"
drag, startPoint x: 552, startPoint y: 330, endPoint x: 437, endPoint y: 337, distance: 115.2
click at [437, 337] on div "1 Quote initiation 2 Coverage selection 3 Billing info Quote initiation Display…" at bounding box center [681, 562] width 1337 height 882
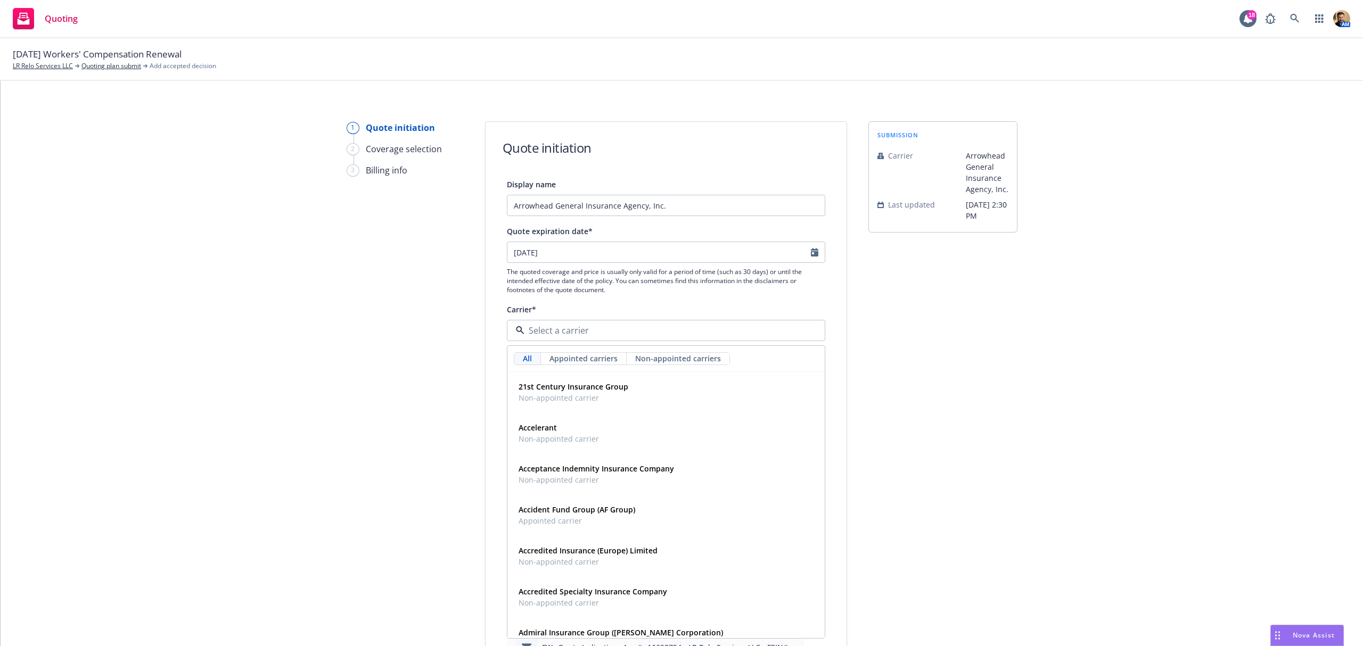
click at [467, 350] on div "1 Quote initiation 2 Coverage selection 3 Billing info Quote initiation Display…" at bounding box center [681, 562] width 1337 height 882
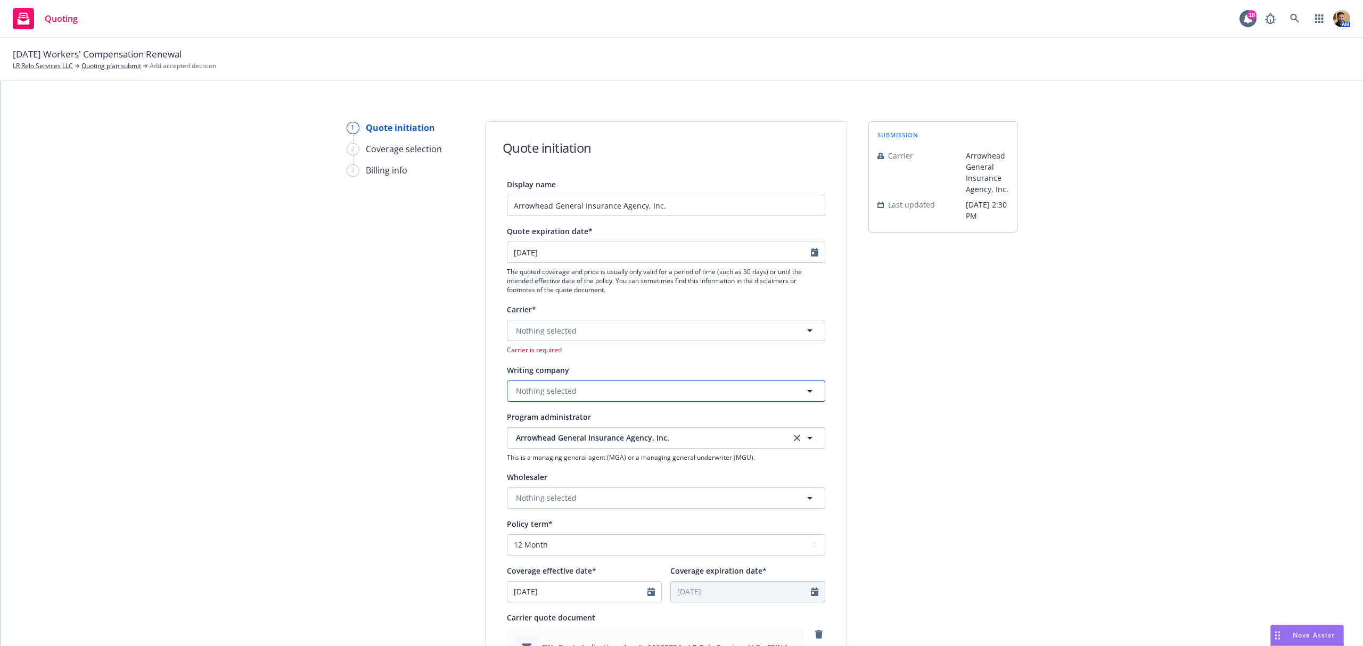
click at [545, 389] on span "Nothing selected" at bounding box center [546, 390] width 61 height 11
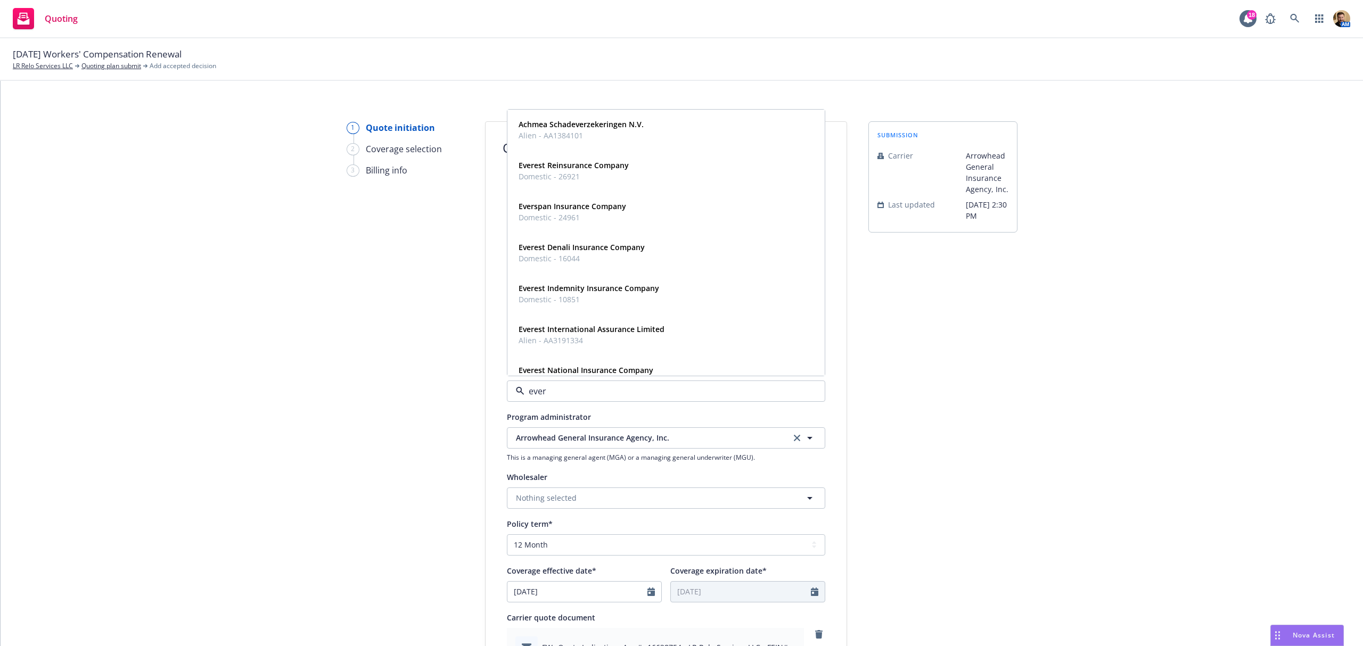
type input "evere"
click at [545, 291] on strong "Everest National Insurance Company" at bounding box center [586, 288] width 135 height 10
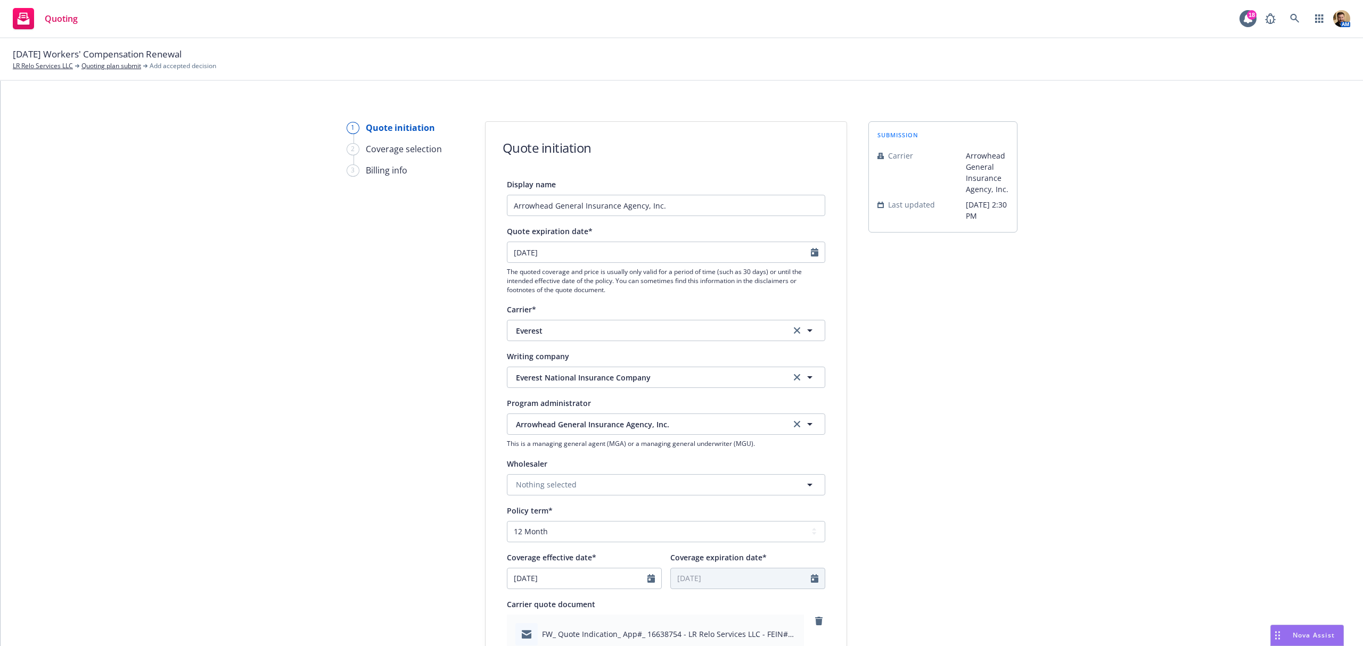
click at [1064, 456] on div "1 Quote initiation 2 Coverage selection 3 Billing info Quote initiation Display…" at bounding box center [681, 555] width 1337 height 869
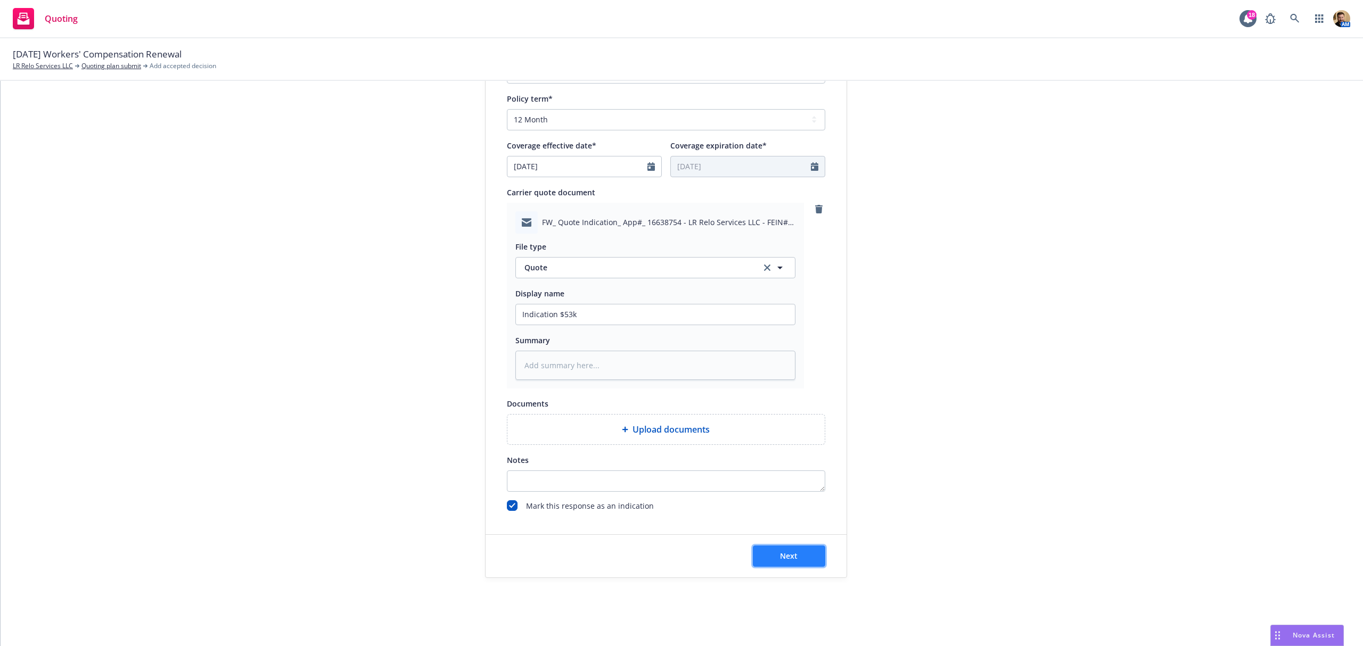
click at [770, 549] on button "Next" at bounding box center [789, 556] width 72 height 21
type textarea "x"
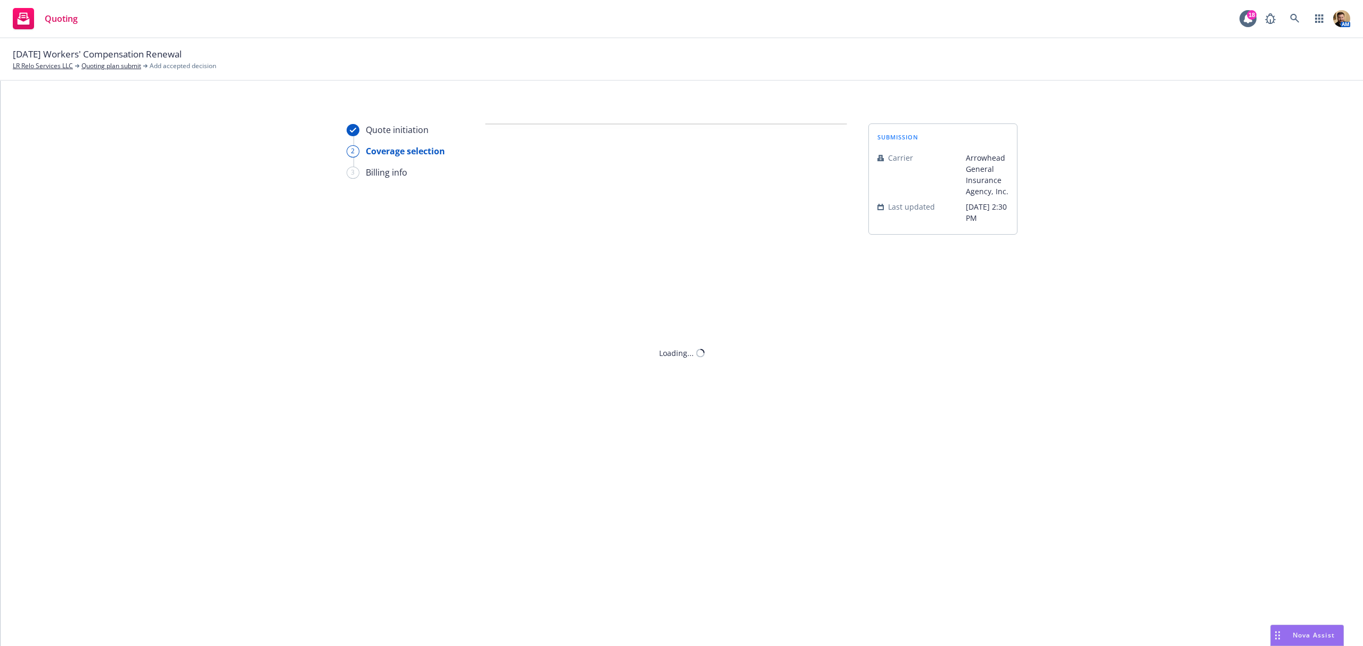
scroll to position [0, 0]
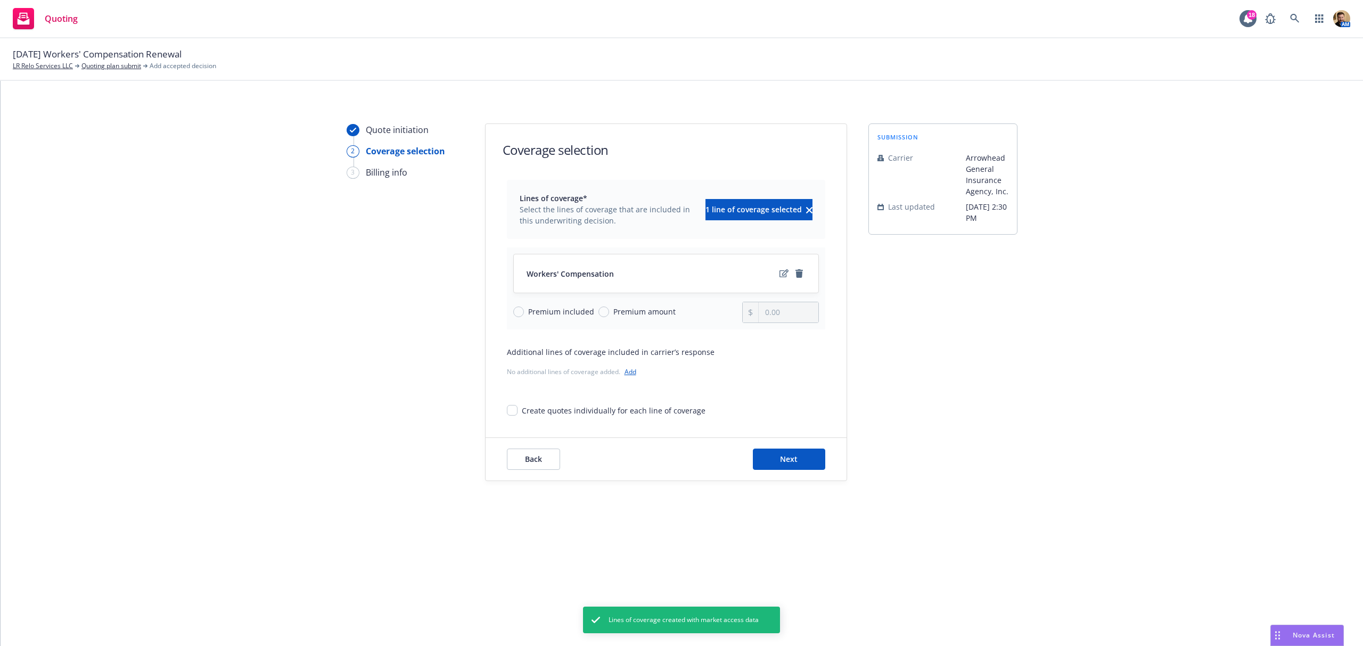
click at [615, 310] on span "Premium amount" at bounding box center [644, 311] width 62 height 11
click at [609, 310] on input "Premium amount" at bounding box center [603, 312] width 11 height 11
radio input "true"
click at [739, 316] on div "Premium included Premium amount 0.00" at bounding box center [666, 312] width 306 height 21
type input "53,000.00"
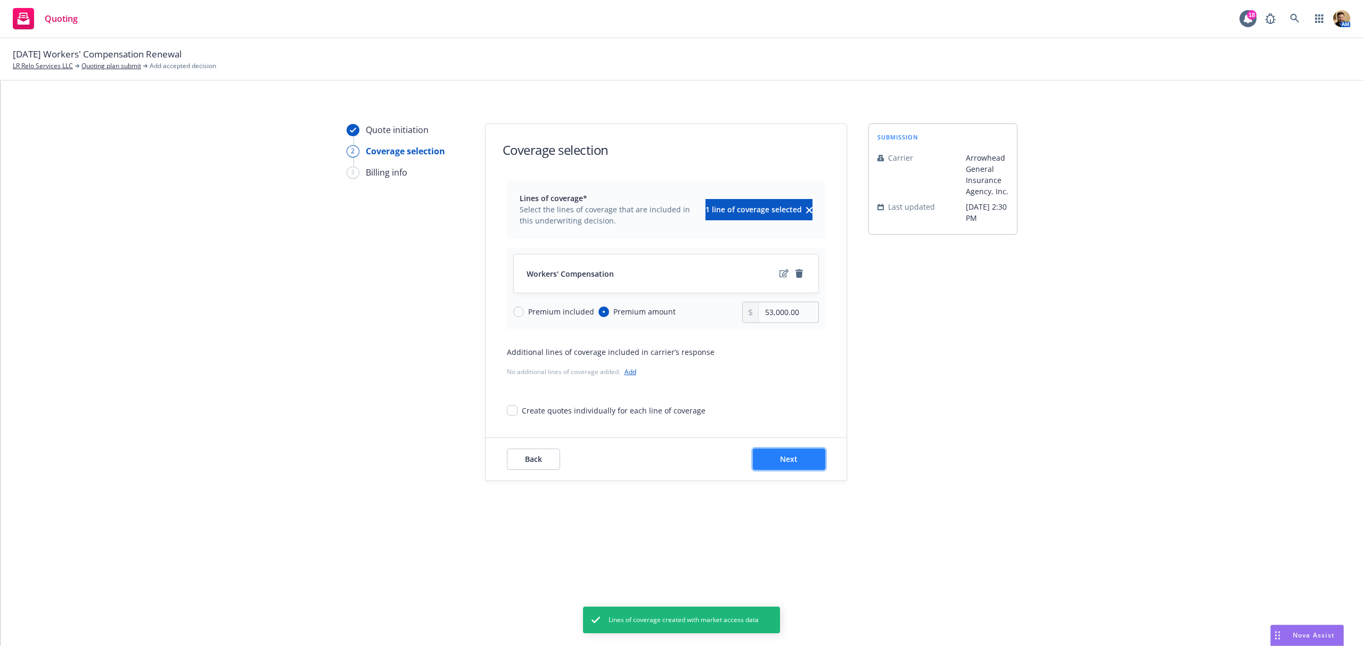
click at [794, 464] on span "Next" at bounding box center [789, 459] width 18 height 10
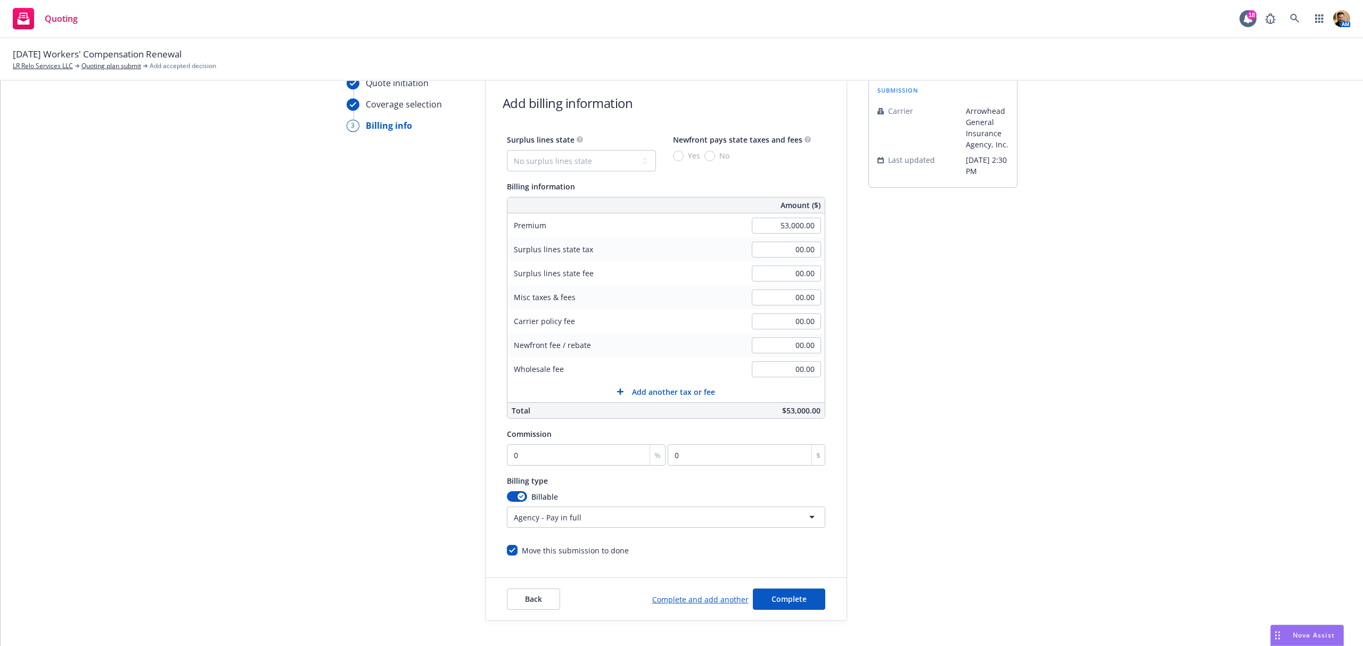
scroll to position [91, 0]
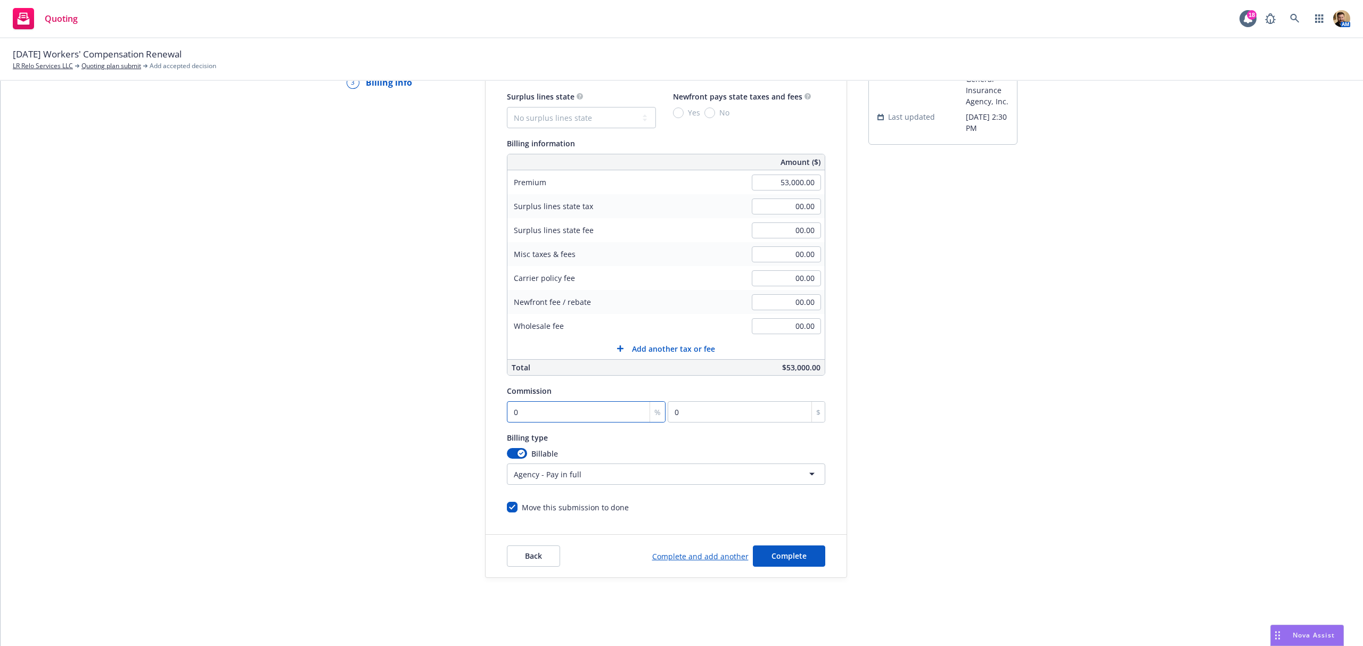
type input "1"
type input "530"
type input "10"
type input "5300"
type input "10"
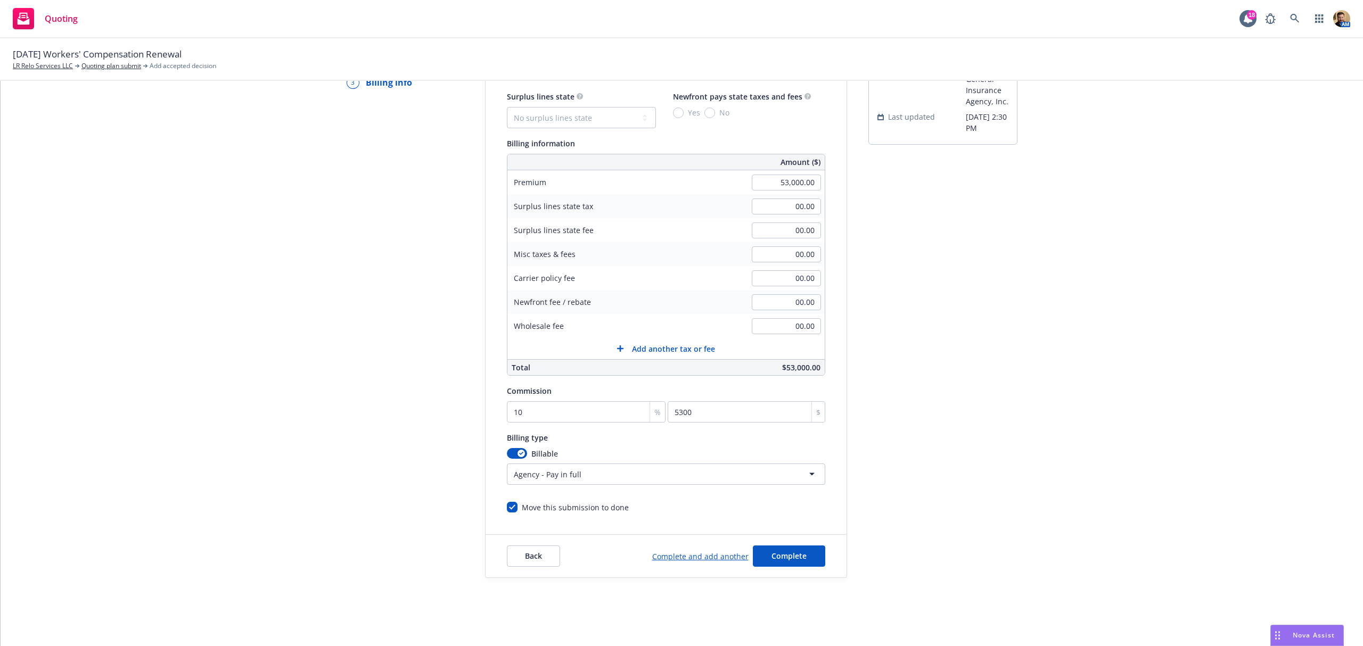
click at [582, 469] on html "Quoting 18 AM 09/04/25 Workers' Compensation Renewal LR Relo Services LLC Quoti…" at bounding box center [681, 323] width 1363 height 646
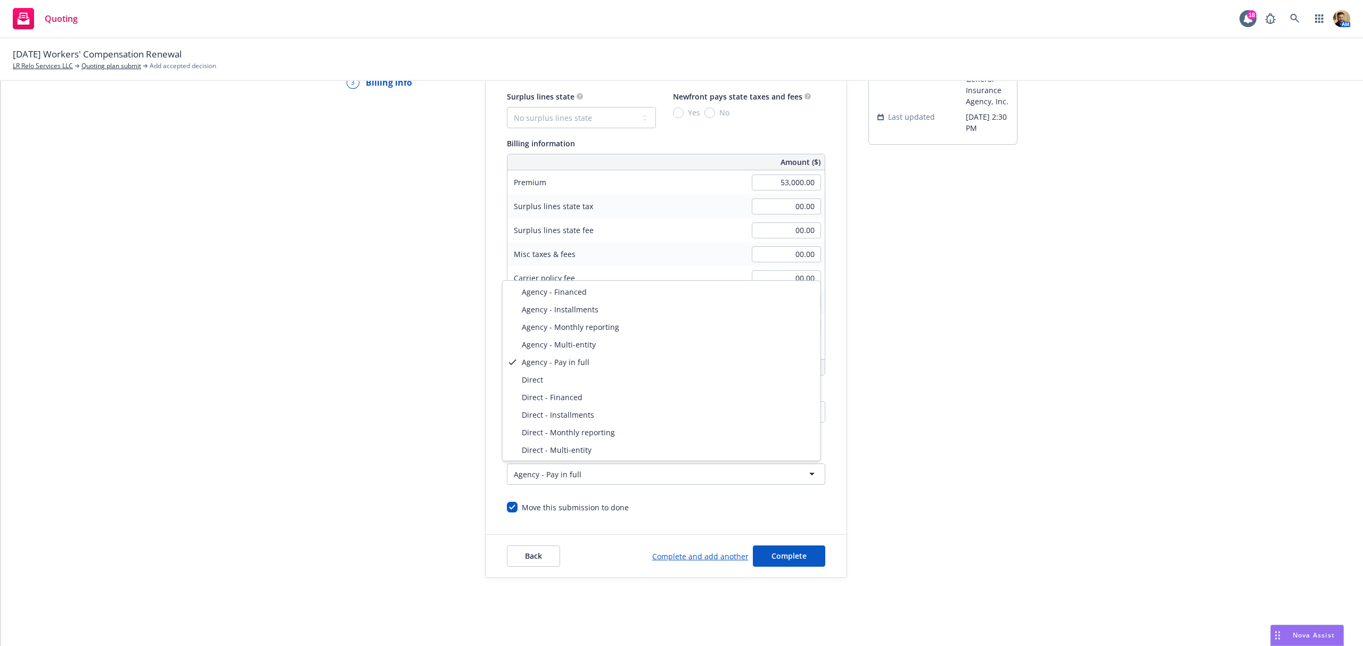
select select "DIRECT"
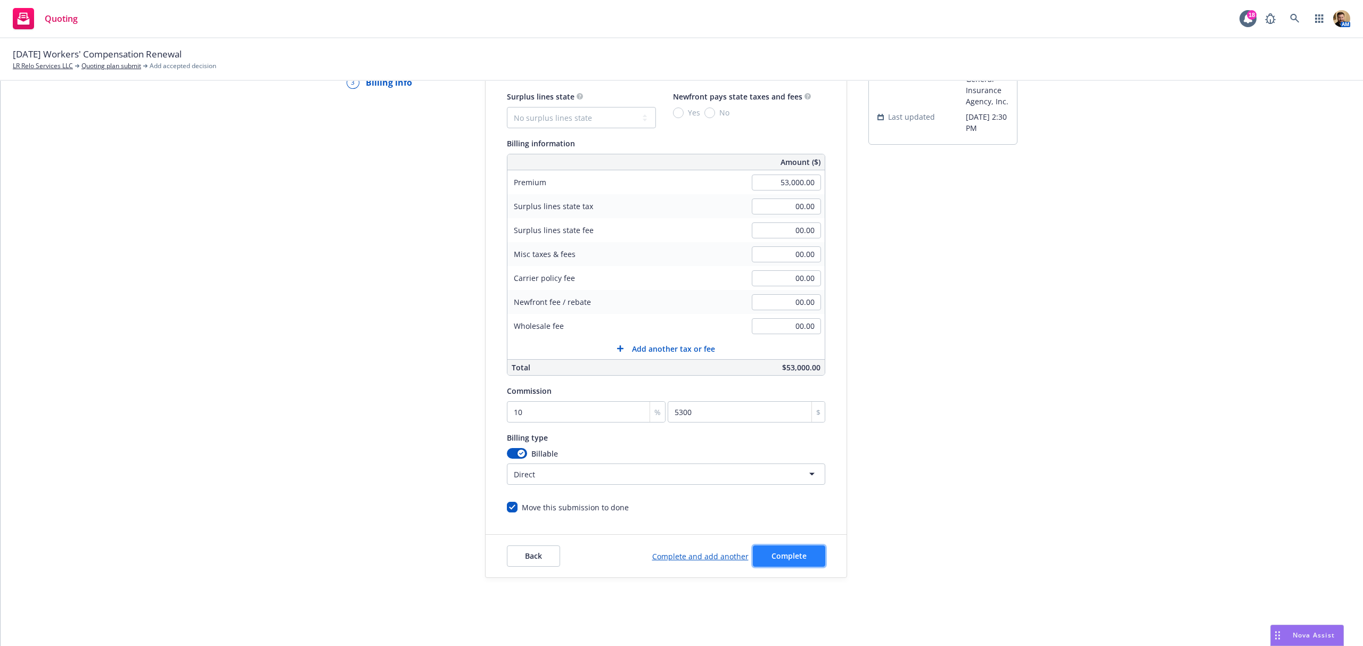
click at [787, 563] on button "Complete" at bounding box center [789, 556] width 72 height 21
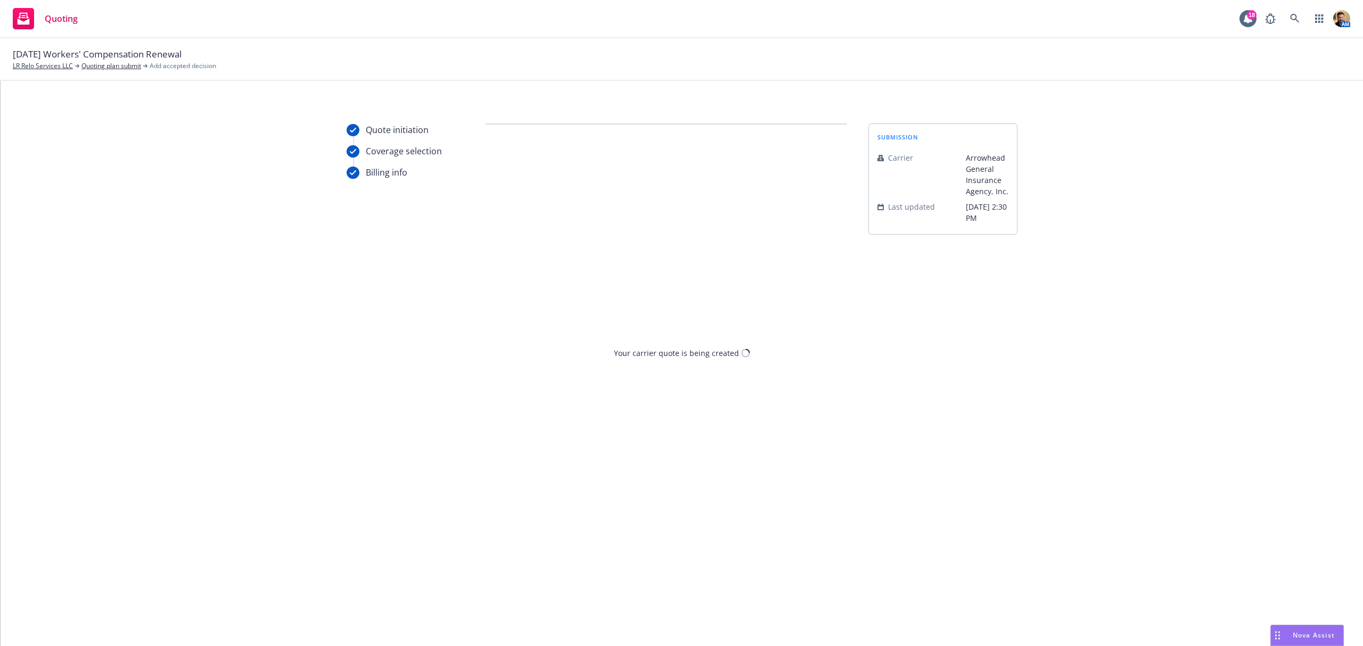
scroll to position [0, 0]
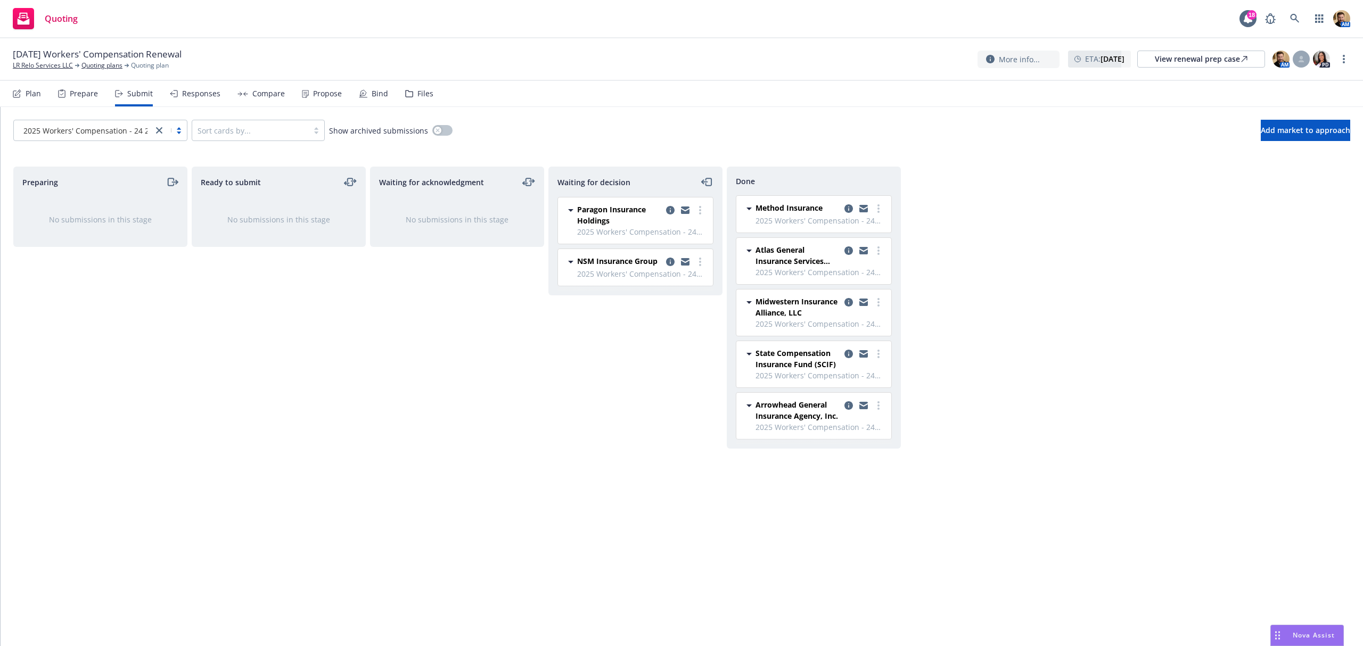
click at [201, 95] on div "Responses" at bounding box center [201, 93] width 38 height 9
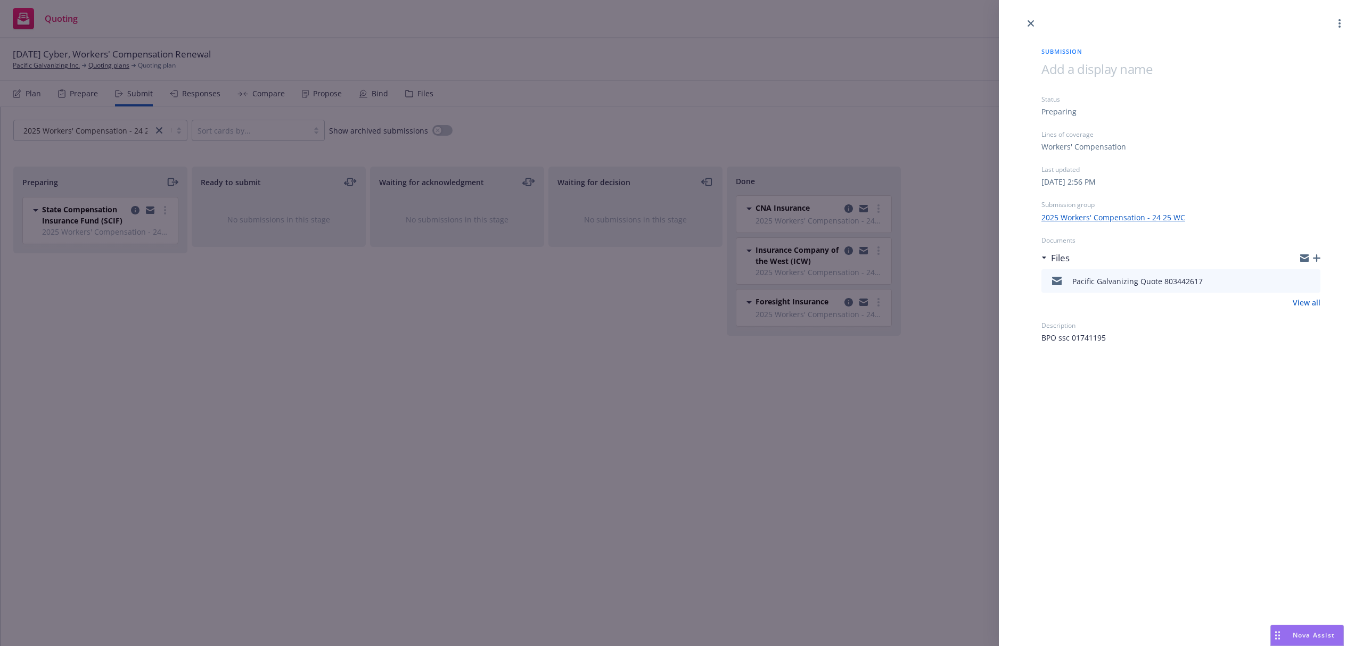
drag, startPoint x: 228, startPoint y: 341, endPoint x: 222, endPoint y: 205, distance: 135.9
click at [231, 340] on div "Submission Status Preparing Lines of coverage Workers' Compensation Last update…" at bounding box center [681, 323] width 1363 height 646
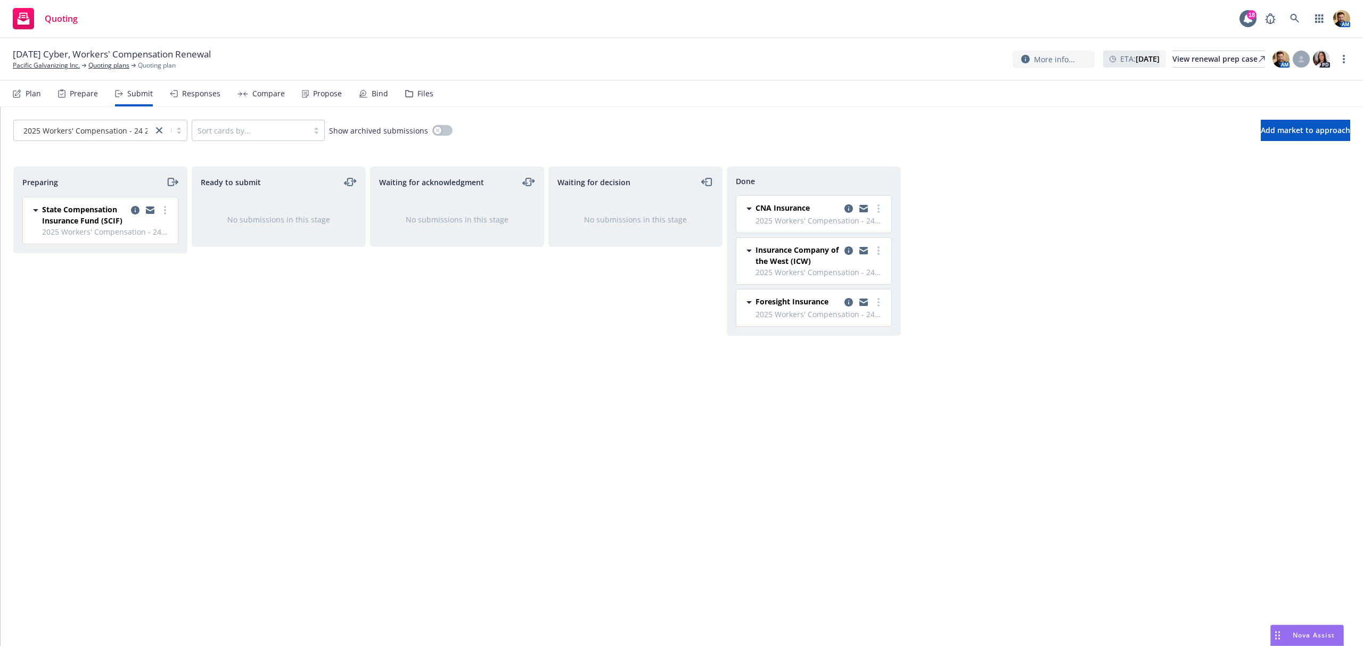
click at [194, 92] on div "Responses" at bounding box center [201, 93] width 38 height 9
